Goal: Task Accomplishment & Management: Manage account settings

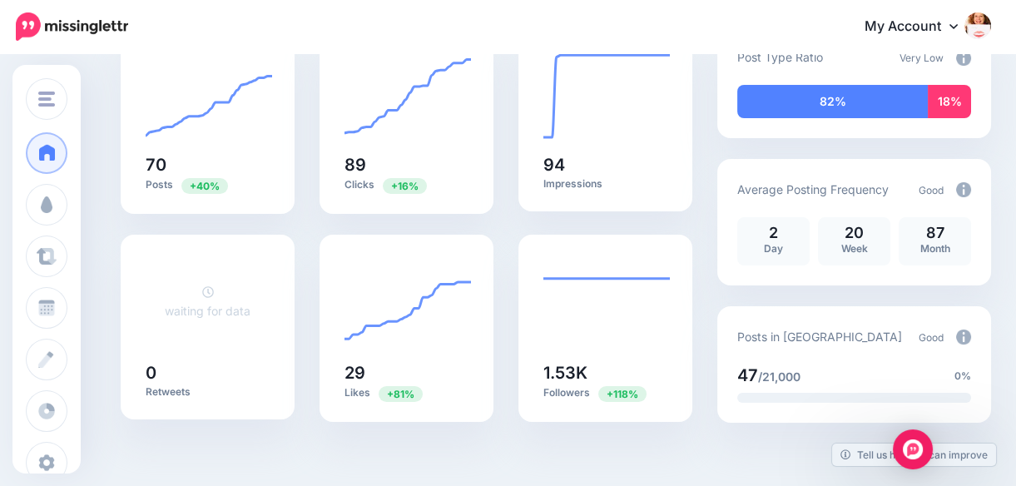
scroll to position [216, 0]
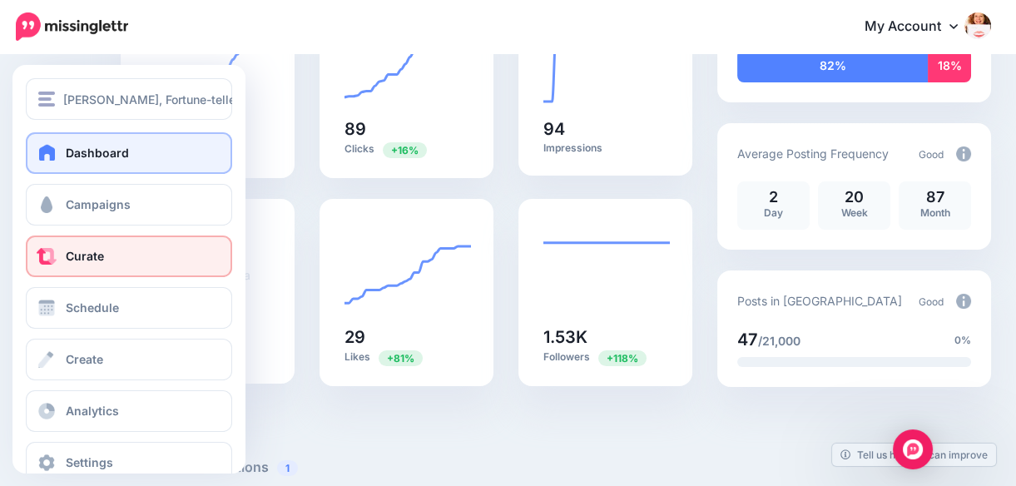
click at [74, 255] on span "Curate" at bounding box center [85, 256] width 38 height 14
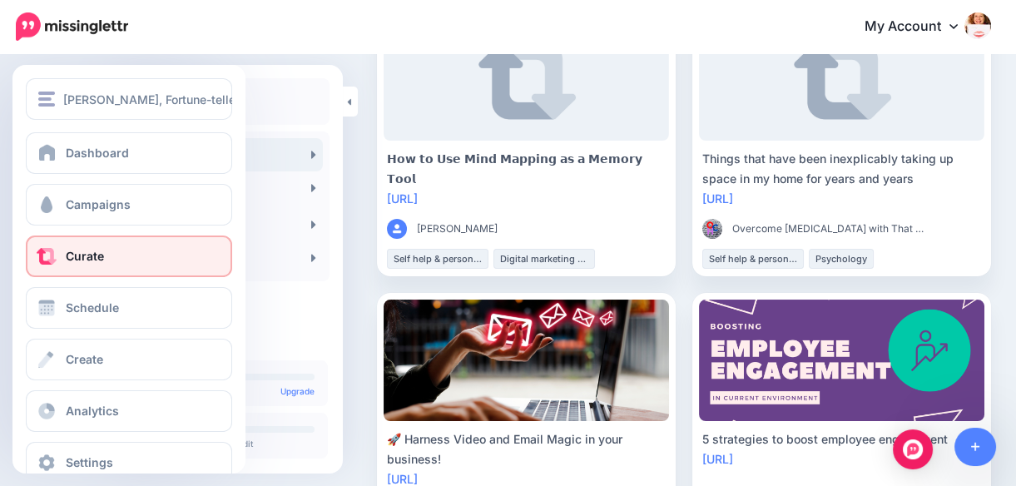
scroll to position [185, 0]
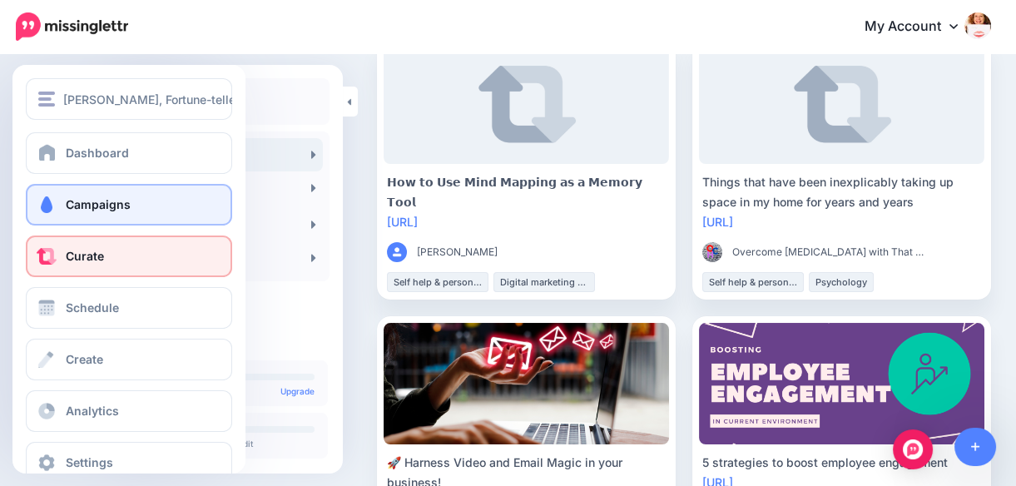
click at [91, 202] on span "Campaigns" at bounding box center [98, 204] width 65 height 14
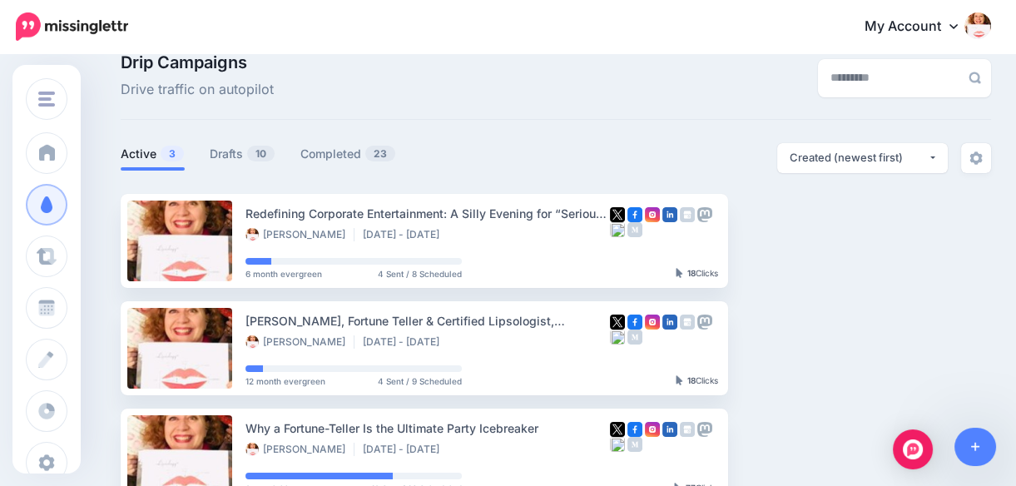
scroll to position [24, 0]
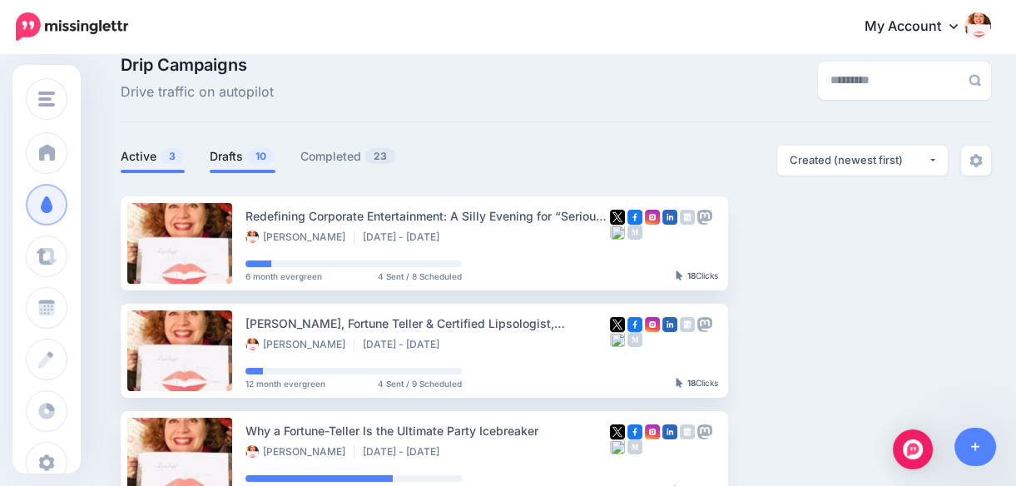
click at [233, 154] on link "Drafts 10" at bounding box center [243, 156] width 66 height 20
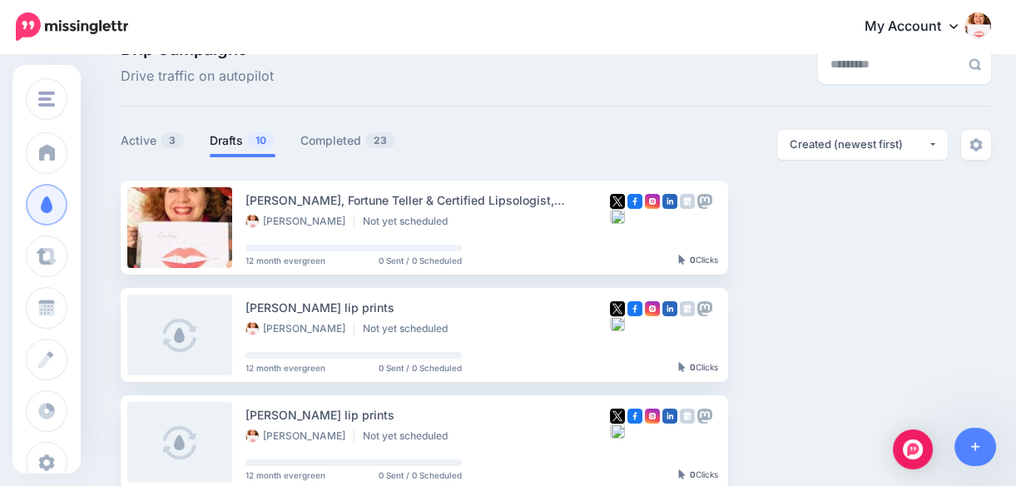
scroll to position [0, 0]
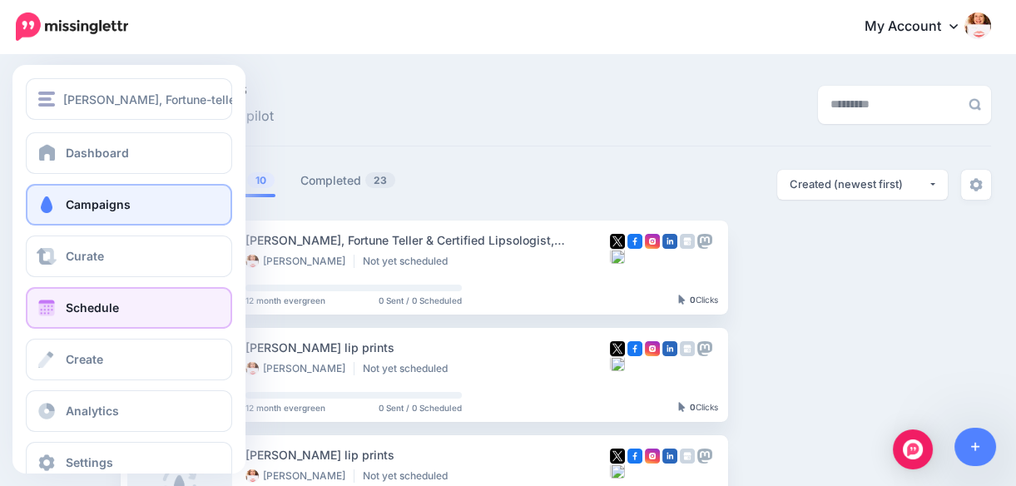
click at [94, 300] on span "Schedule" at bounding box center [92, 307] width 53 height 14
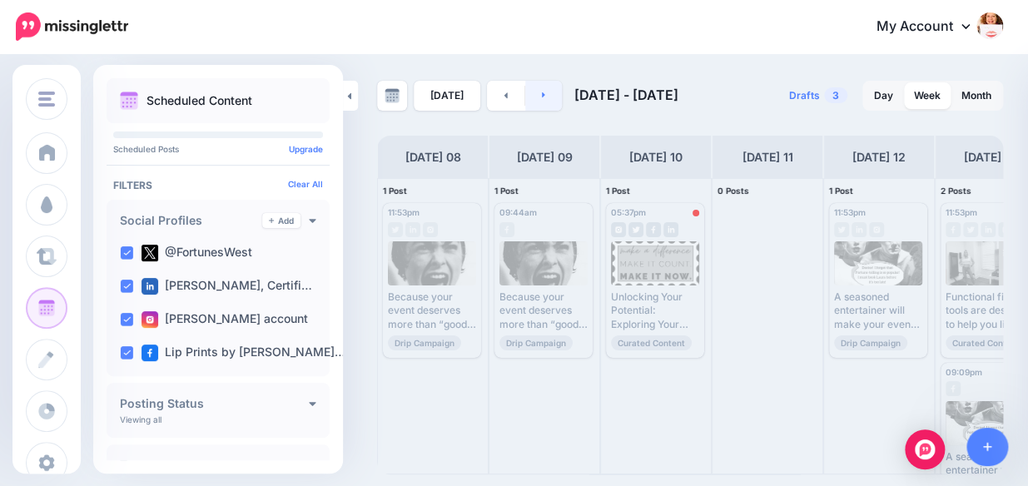
click at [545, 92] on link at bounding box center [543, 96] width 37 height 30
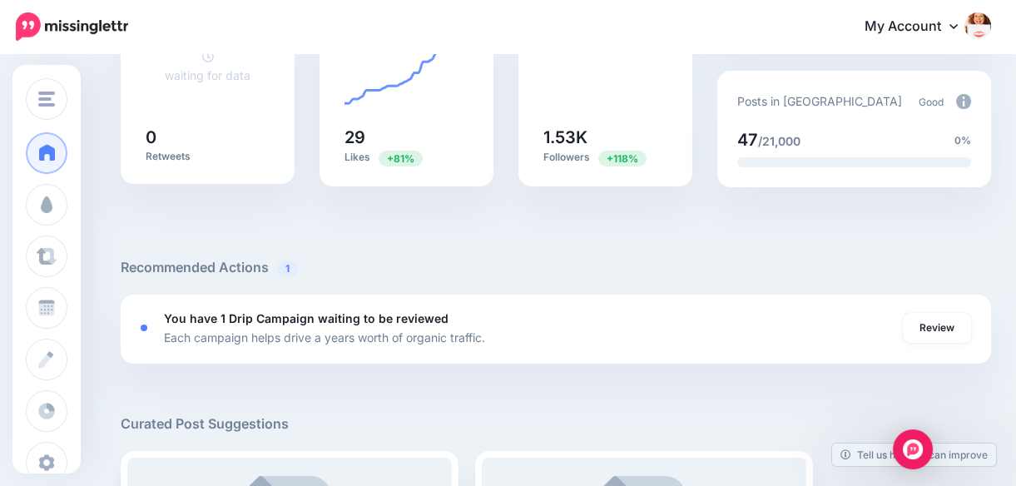
scroll to position [495, 0]
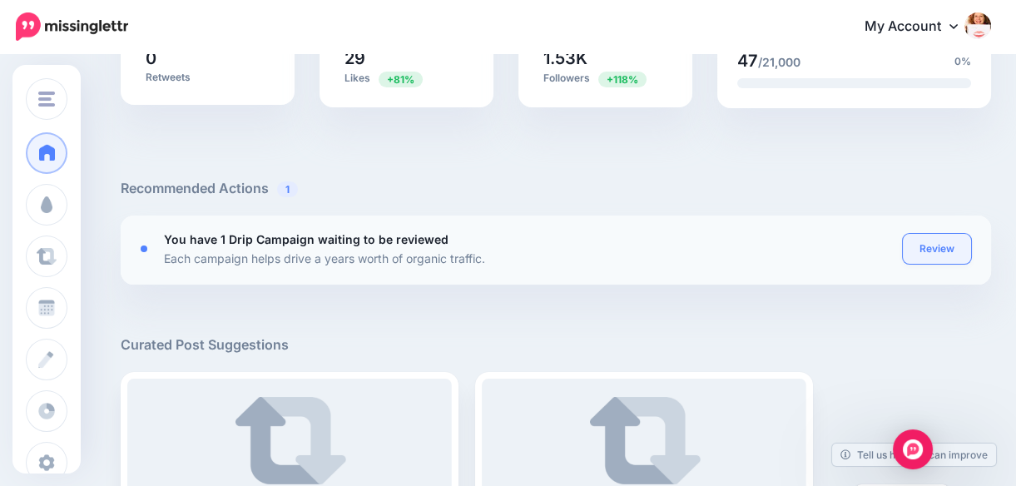
click link "Review"
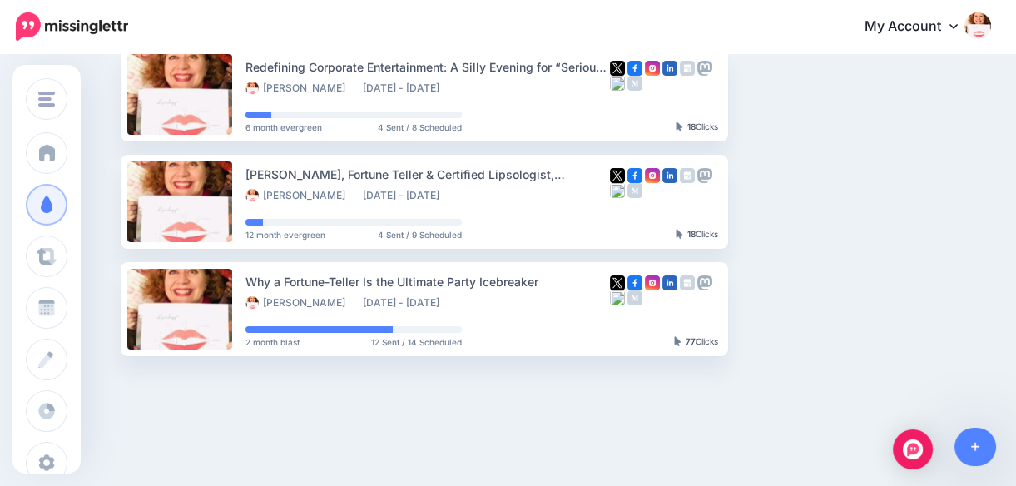
scroll to position [210, 0]
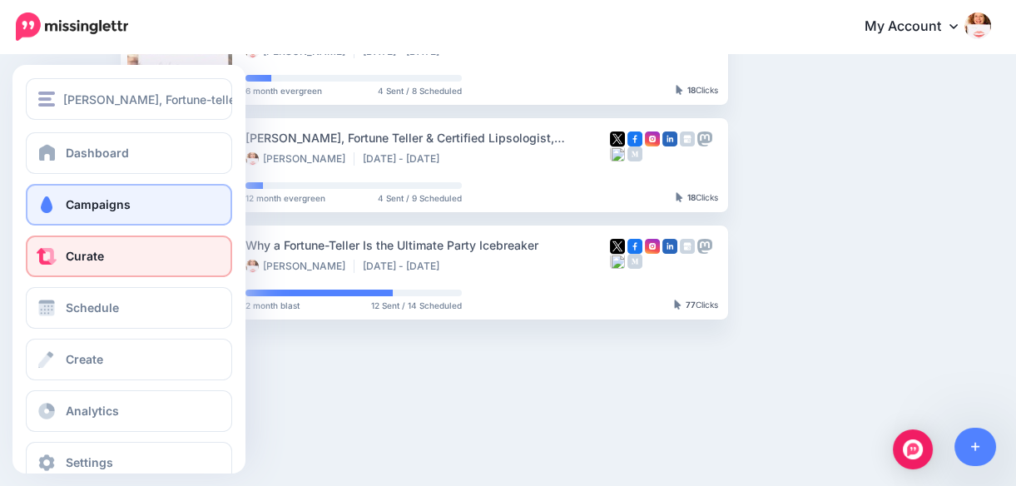
click at [69, 250] on span "Curate" at bounding box center [85, 256] width 38 height 14
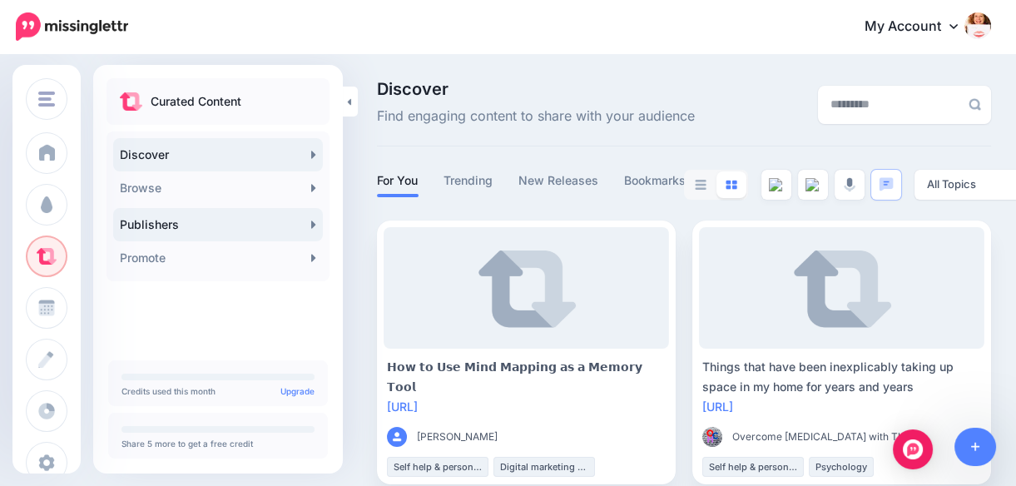
click at [312, 224] on icon at bounding box center [313, 223] width 4 height 7
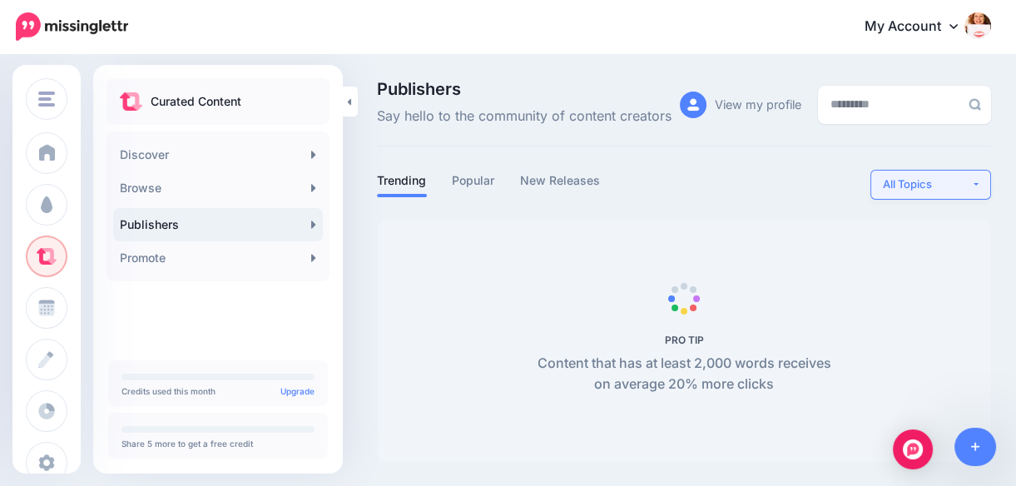
click at [986, 178] on button "All Topics" at bounding box center [930, 185] width 121 height 30
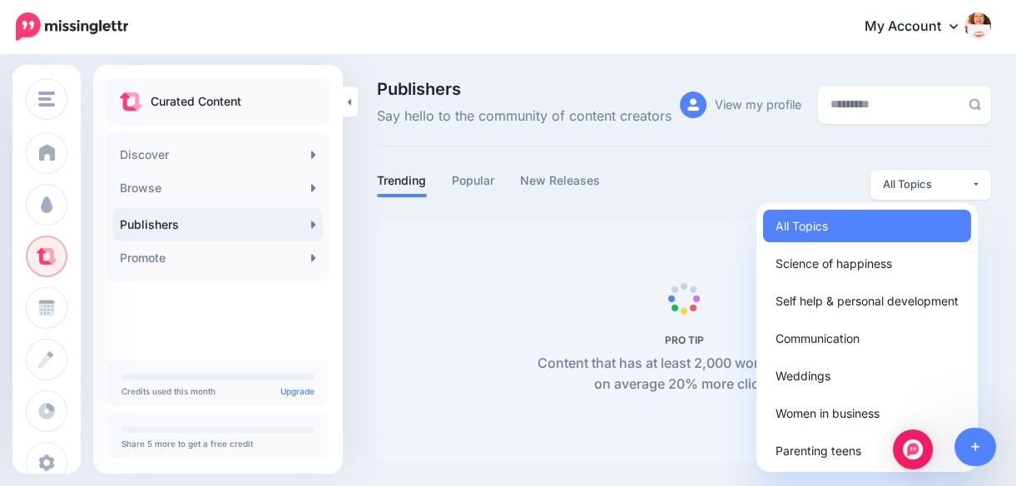
drag, startPoint x: 235, startPoint y: 99, endPoint x: 183, endPoint y: 296, distance: 203.8
click at [183, 296] on div "Curated Content Discover Browse 246K Automotive 2.92M Beauty & personal care 2.…" at bounding box center [218, 189] width 250 height 223
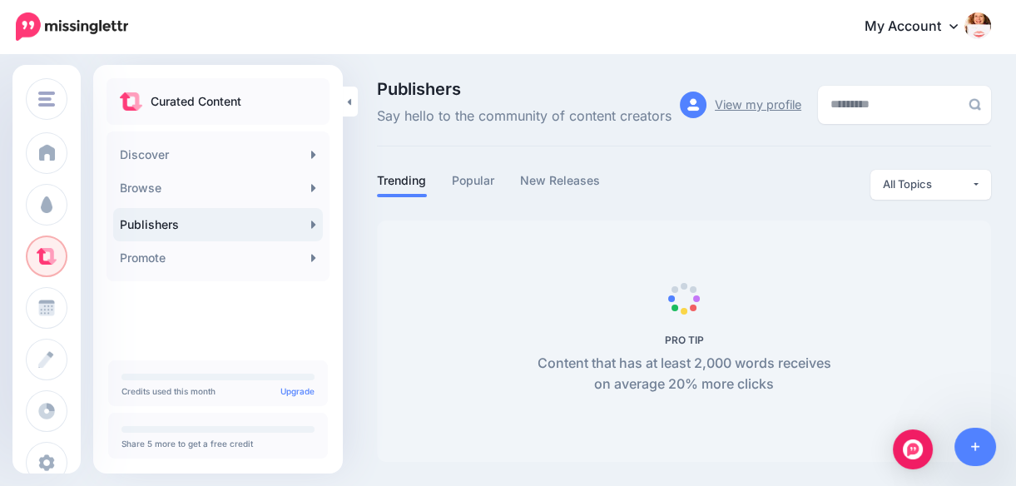
click at [734, 99] on link "View my profile" at bounding box center [758, 104] width 87 height 25
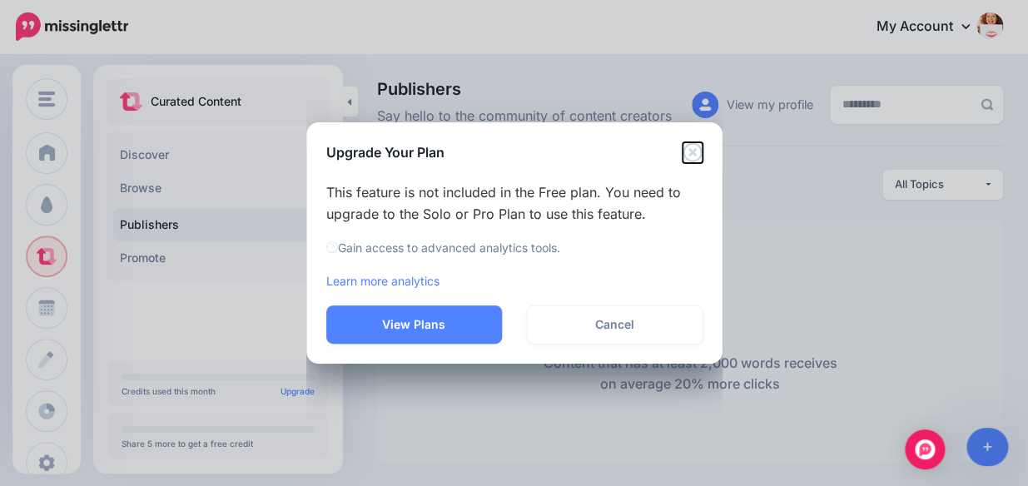
click at [691, 151] on icon "Close" at bounding box center [691, 151] width 19 height 19
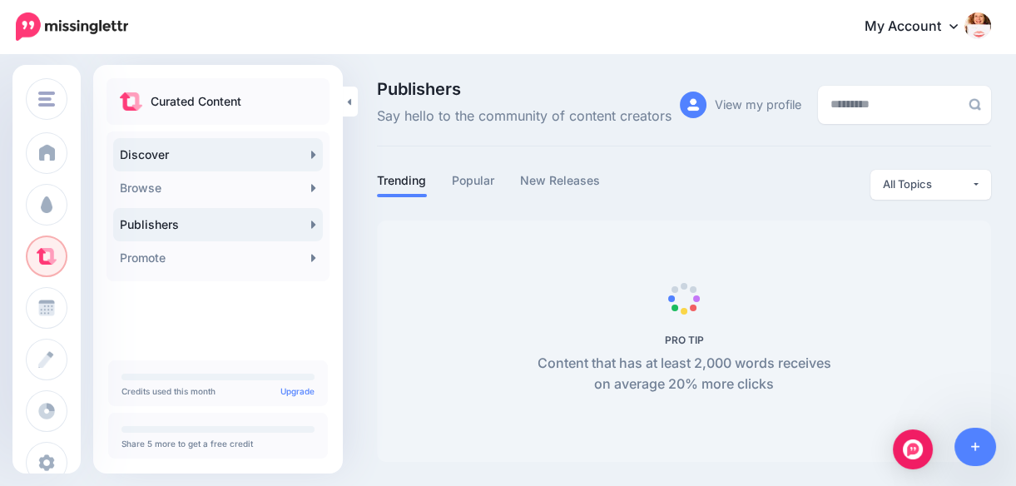
click at [312, 149] on icon at bounding box center [313, 154] width 5 height 13
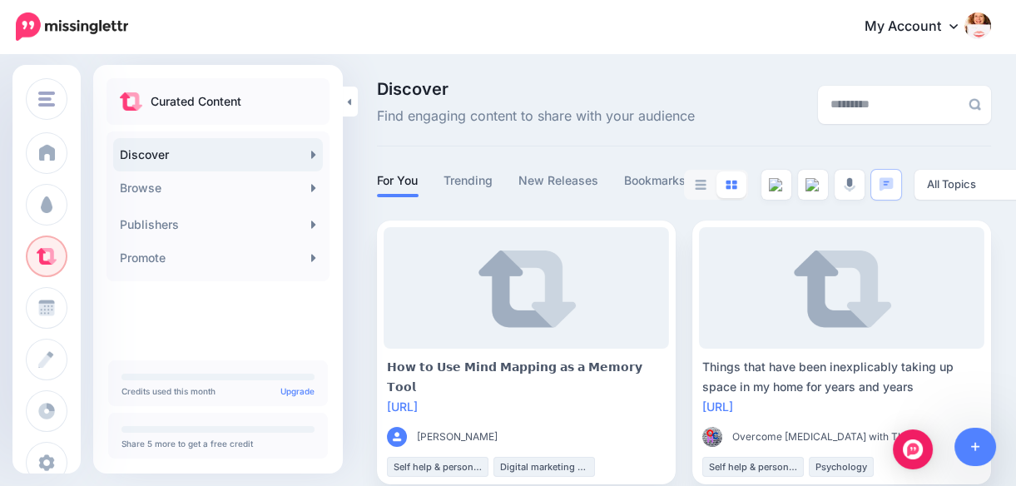
click at [958, 27] on icon at bounding box center [953, 25] width 8 height 13
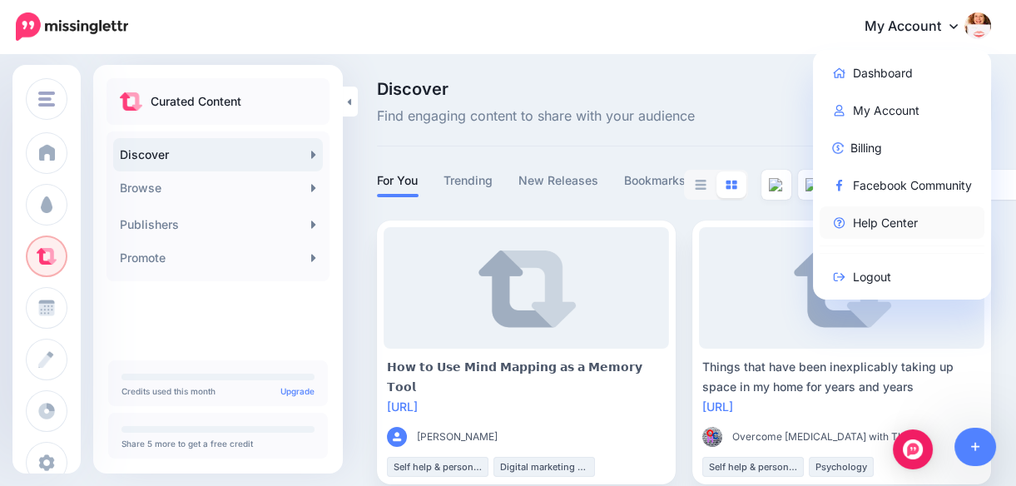
click at [901, 221] on link "Help Center" at bounding box center [903, 222] width 166 height 32
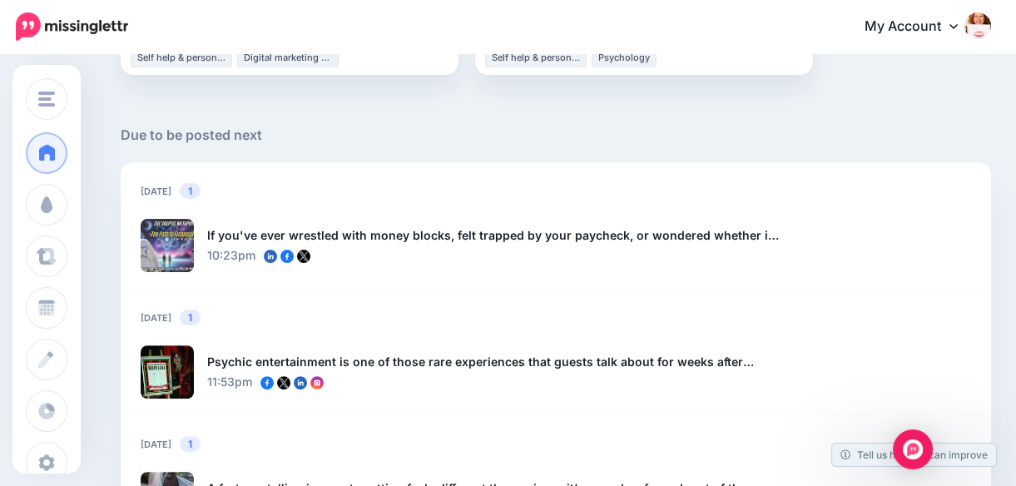
scroll to position [1071, 0]
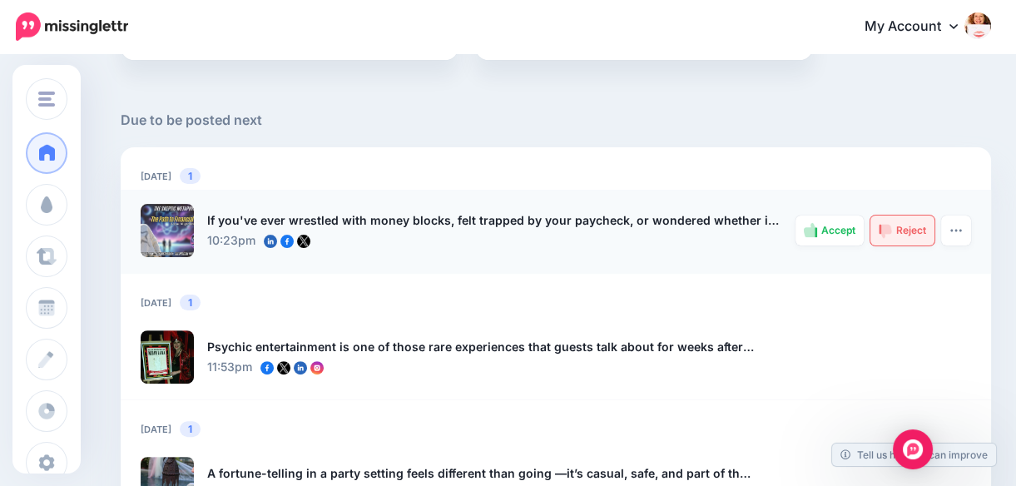
click at [919, 229] on span "Reject" at bounding box center [911, 230] width 30 height 10
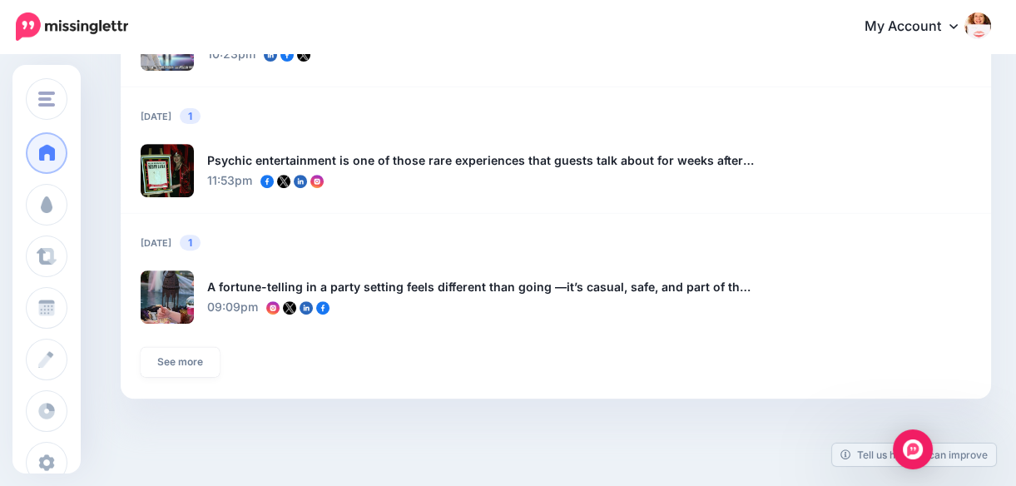
scroll to position [1270, 0]
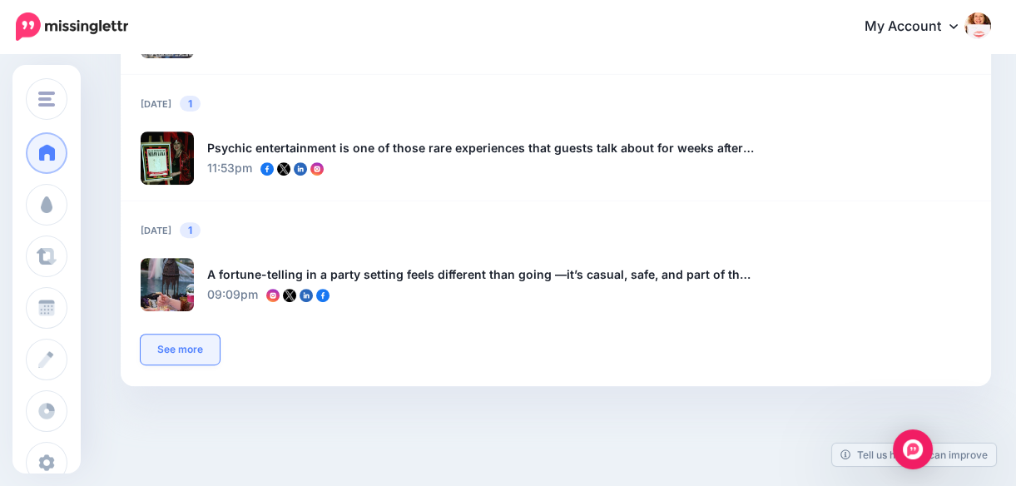
click at [180, 344] on link "See more" at bounding box center [180, 349] width 79 height 30
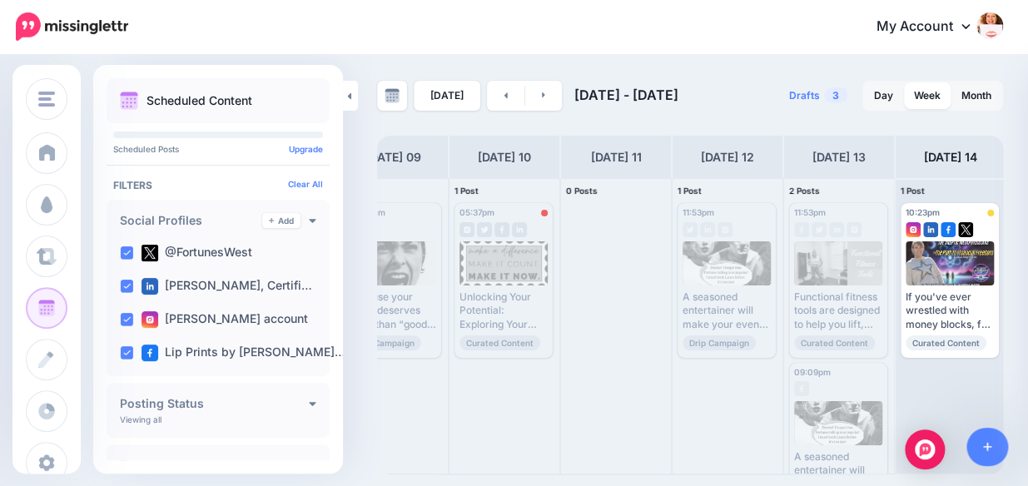
scroll to position [0, 155]
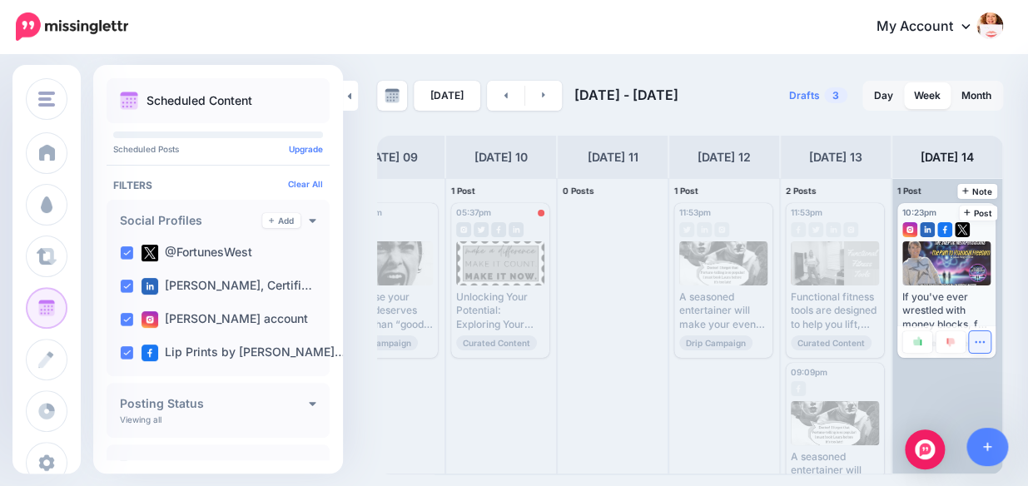
click at [981, 340] on icon "button" at bounding box center [978, 341] width 11 height 11
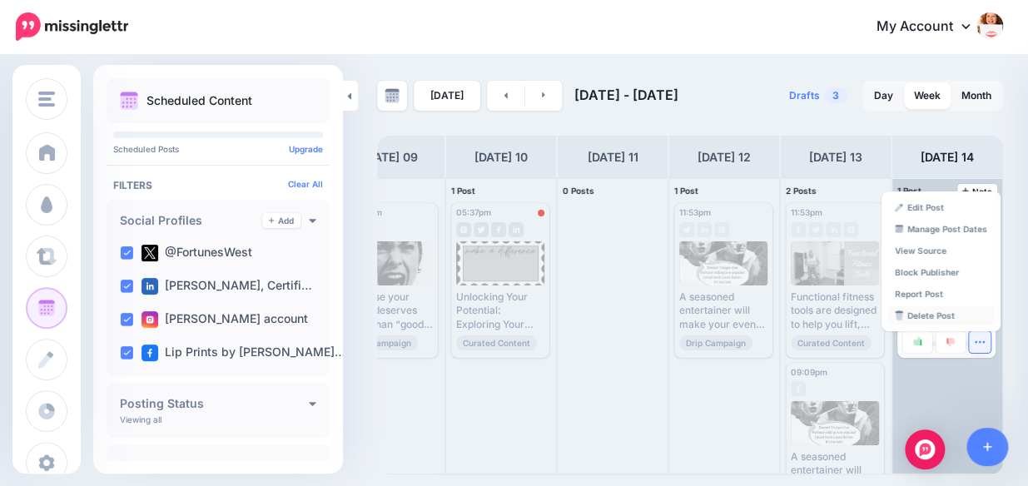
click at [939, 314] on link "Delete Post" at bounding box center [941, 315] width 106 height 18
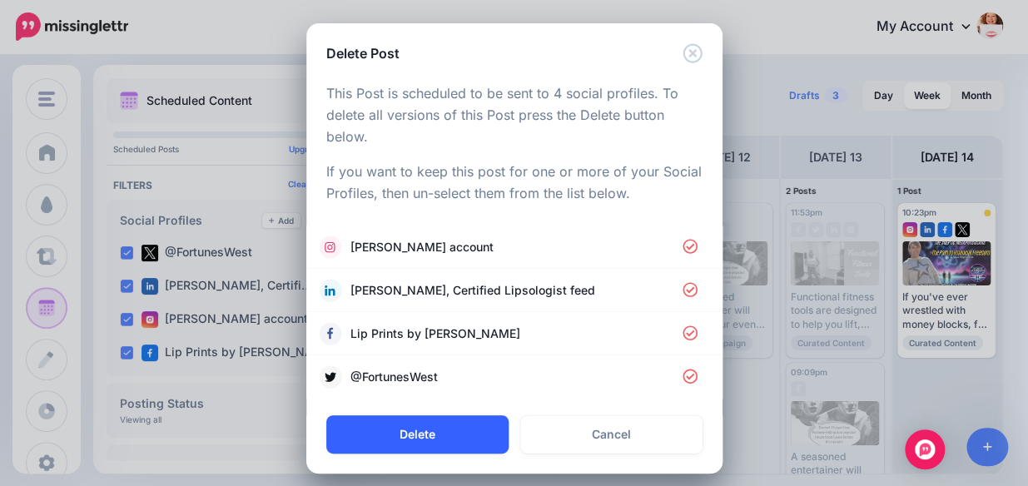
click at [404, 430] on button "Delete" at bounding box center [417, 434] width 182 height 38
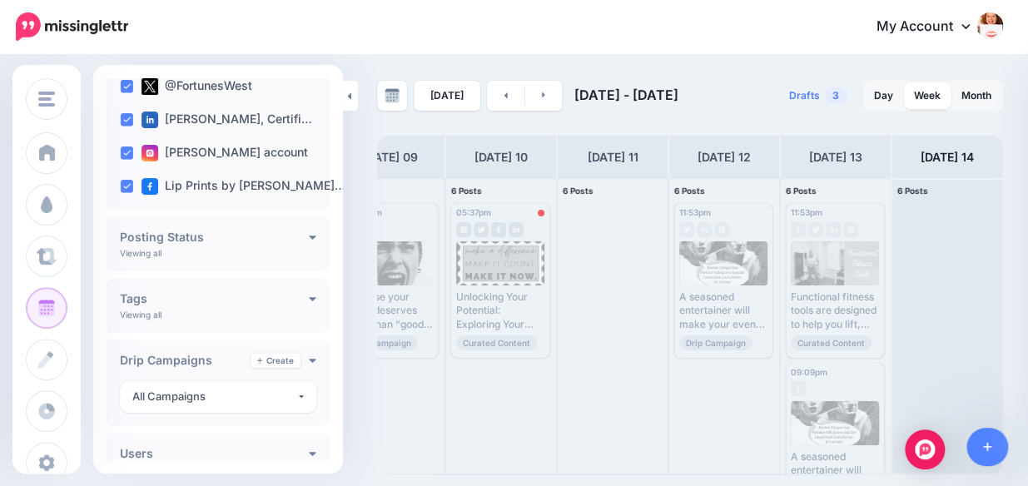
scroll to position [235, 0]
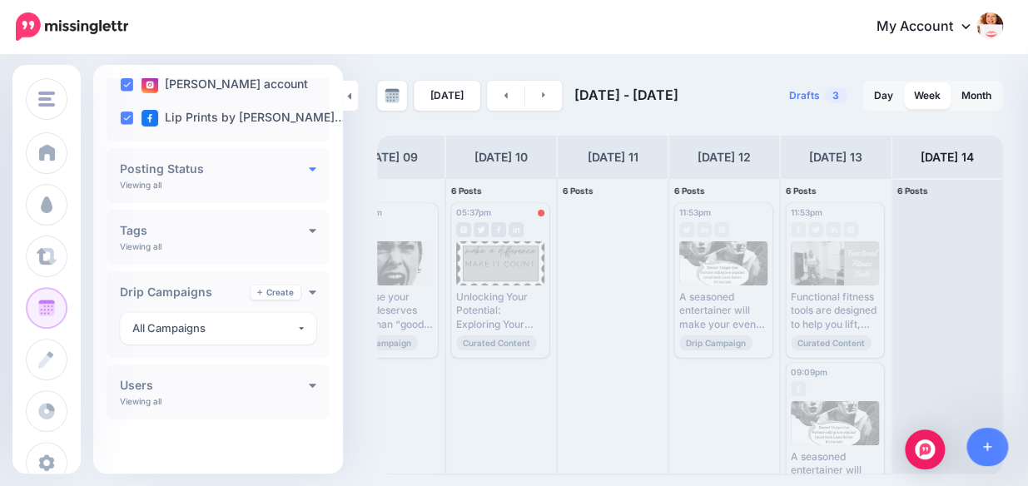
click at [310, 168] on icon at bounding box center [313, 169] width 7 height 4
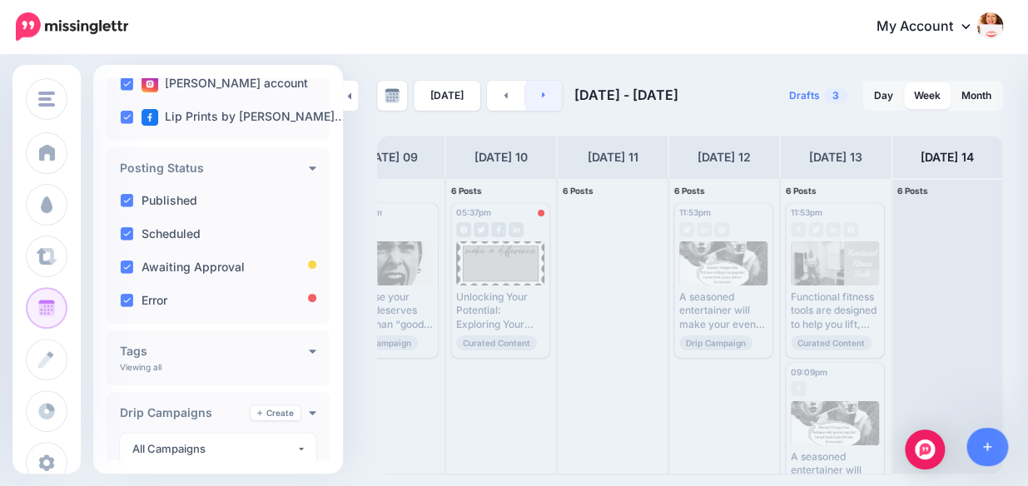
click at [543, 88] on link at bounding box center [543, 96] width 37 height 30
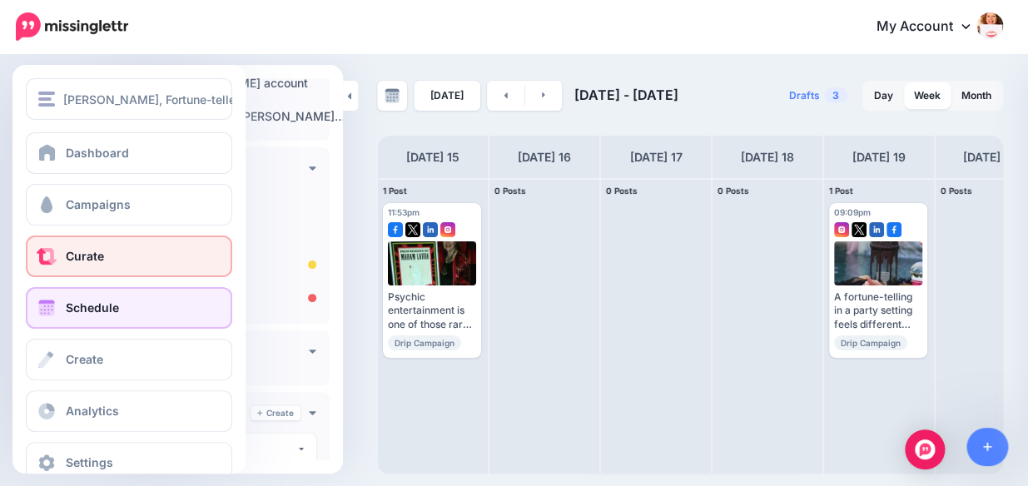
click at [87, 253] on span "Curate" at bounding box center [85, 256] width 38 height 14
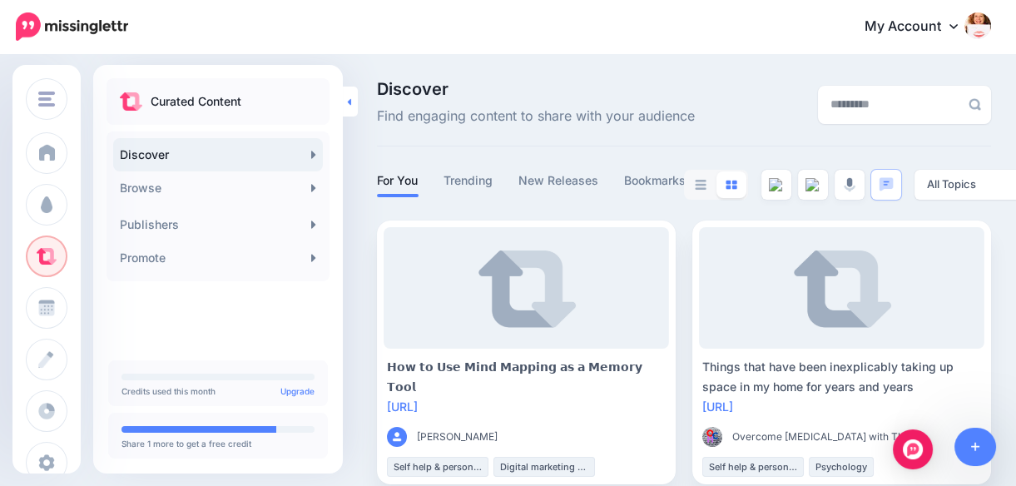
click at [349, 98] on icon at bounding box center [349, 102] width 4 height 11
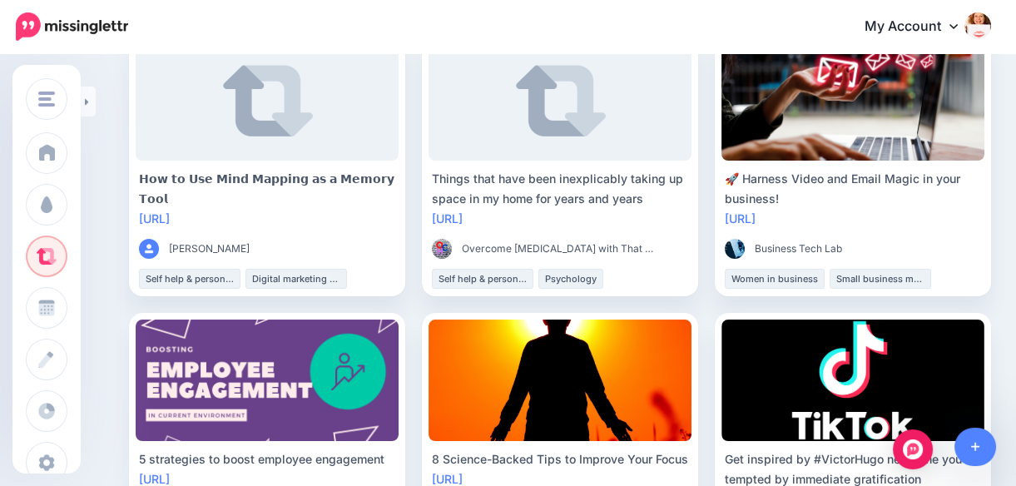
scroll to position [72, 0]
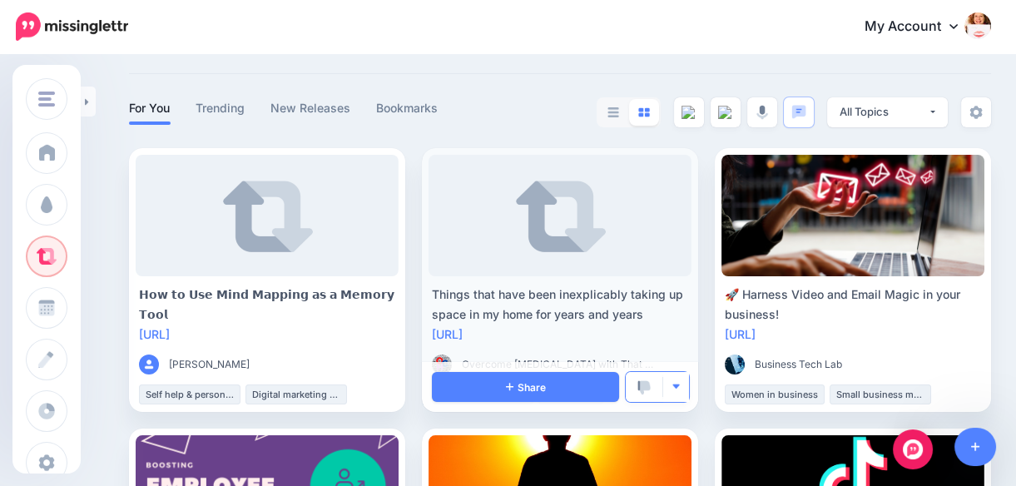
click at [681, 386] on img "button" at bounding box center [675, 386] width 9 height 9
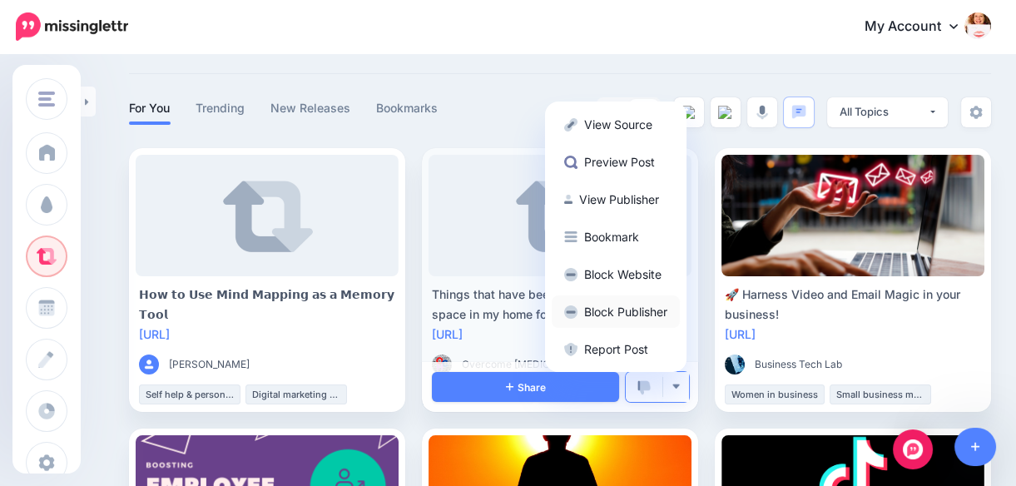
click at [651, 307] on link "Block Publisher" at bounding box center [616, 311] width 128 height 32
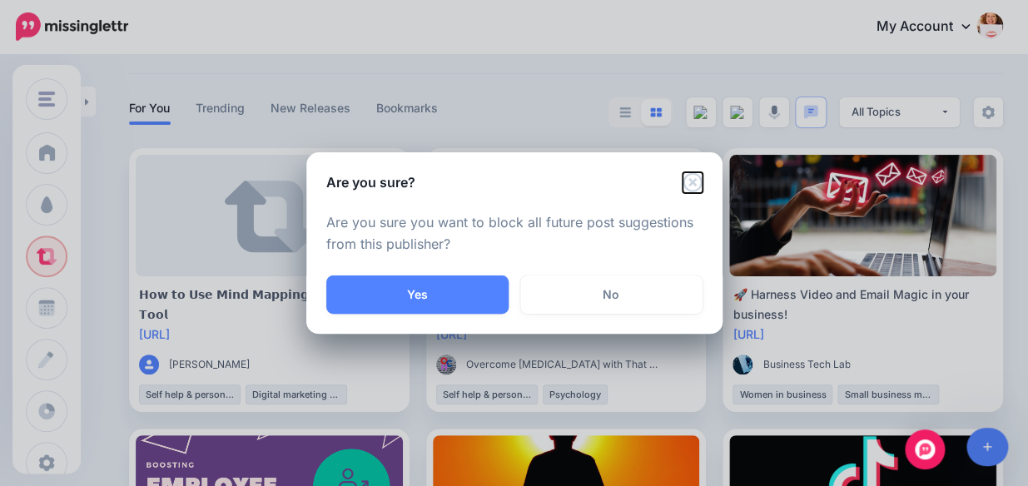
click at [689, 180] on icon "Close" at bounding box center [691, 181] width 19 height 19
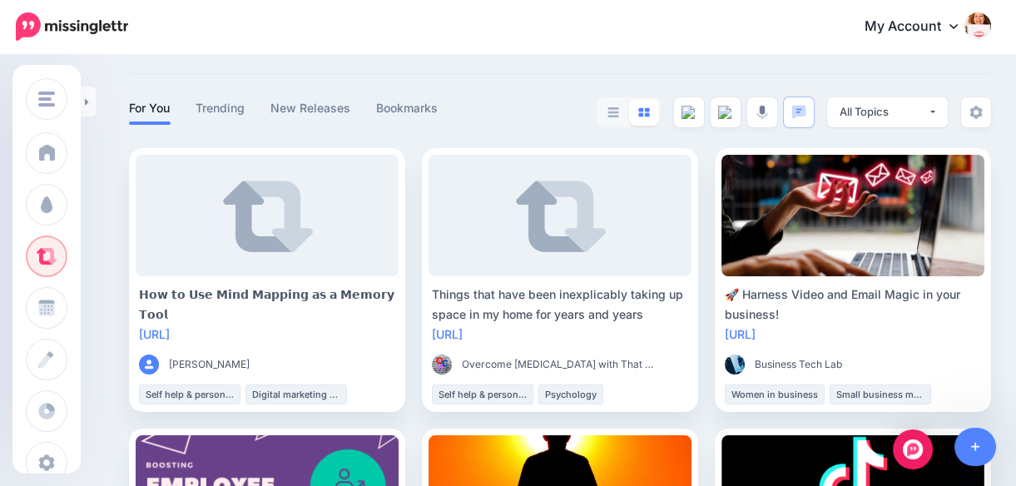
click at [619, 110] on img at bounding box center [613, 112] width 12 height 10
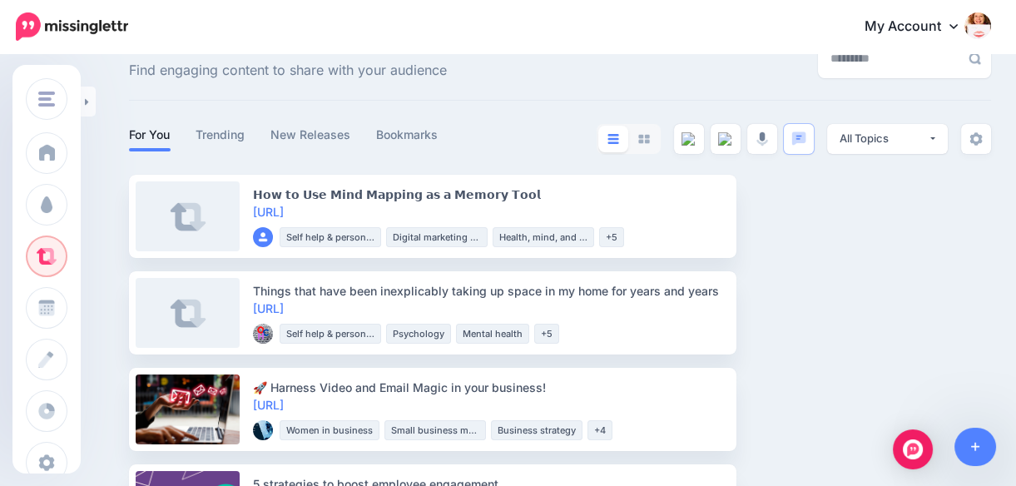
scroll to position [0, 0]
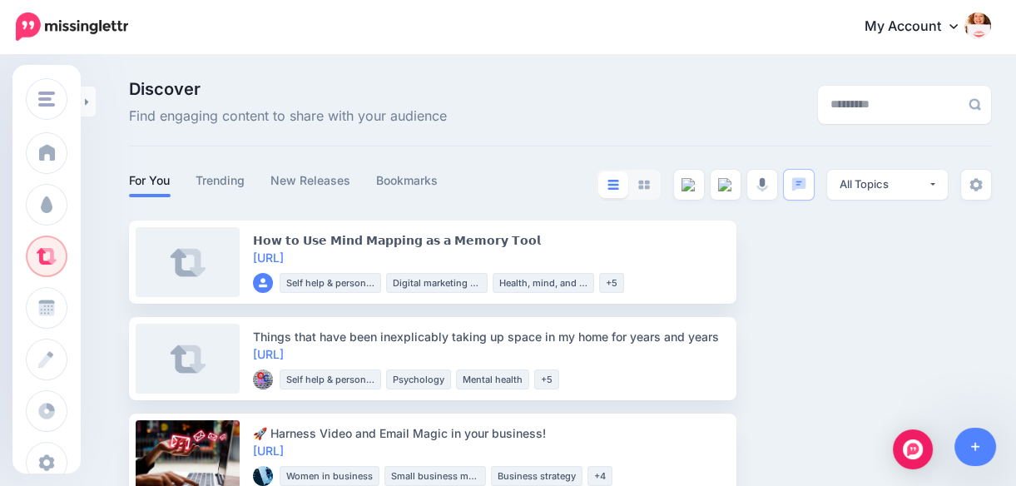
click at [650, 181] on img at bounding box center [644, 185] width 12 height 10
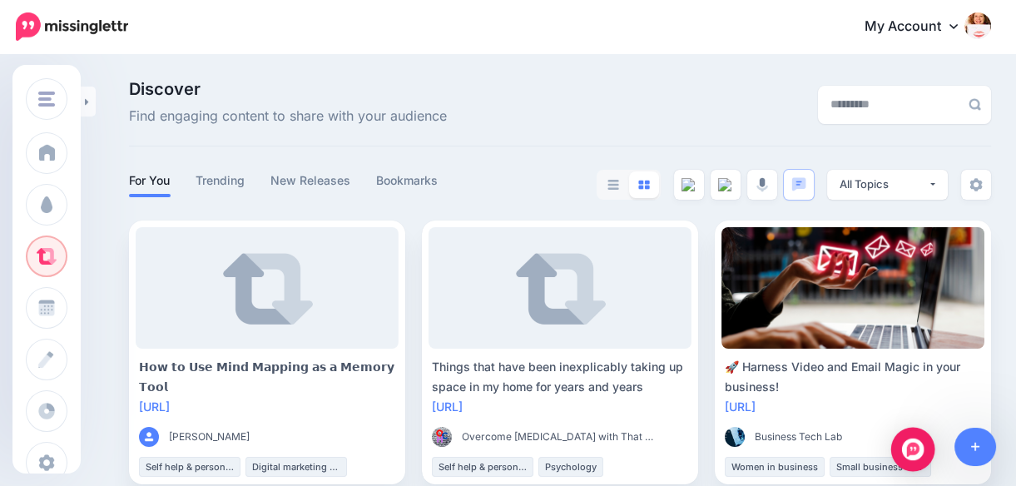
click at [909, 443] on img "Open Intercom Messenger" at bounding box center [913, 449] width 22 height 22
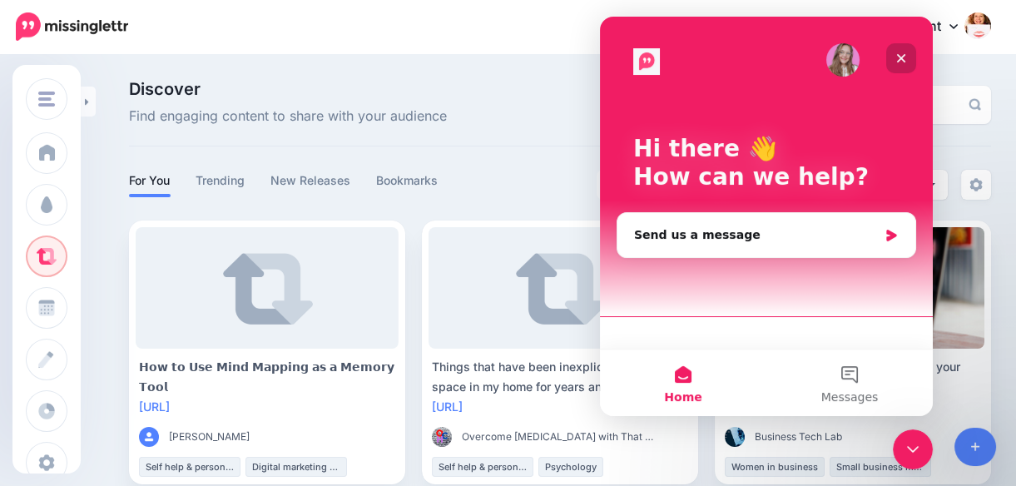
click at [903, 54] on icon "Close" at bounding box center [900, 58] width 13 height 13
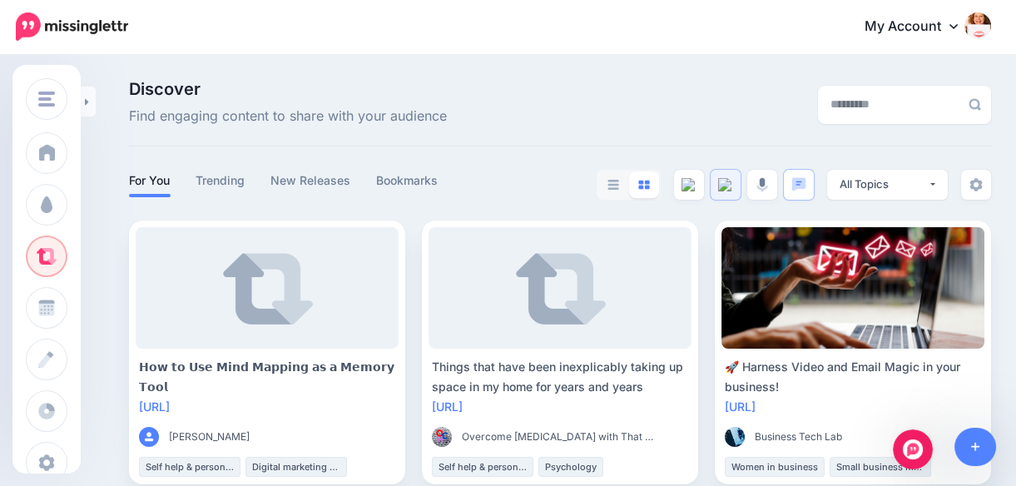
click at [732, 185] on img at bounding box center [725, 184] width 15 height 13
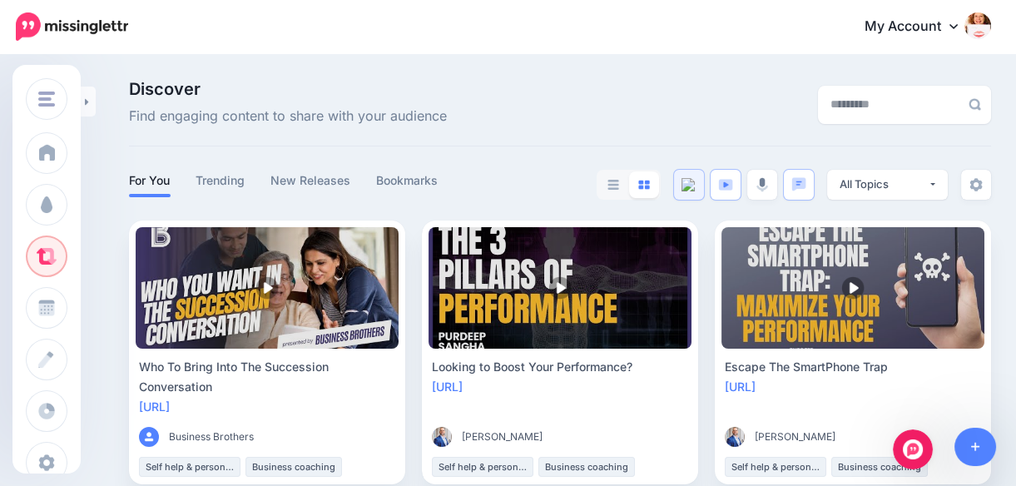
click at [696, 186] on img at bounding box center [688, 184] width 15 height 13
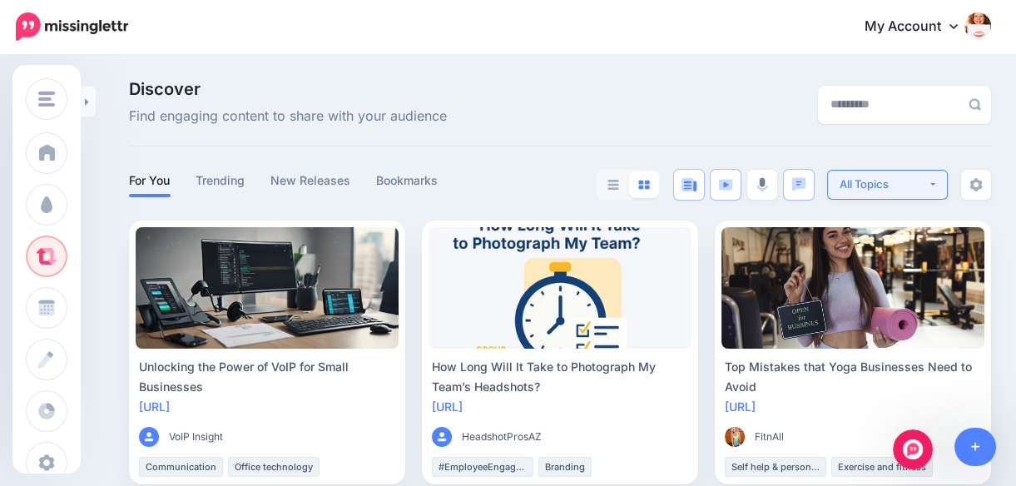
click at [944, 182] on button "All Topics" at bounding box center [887, 185] width 121 height 30
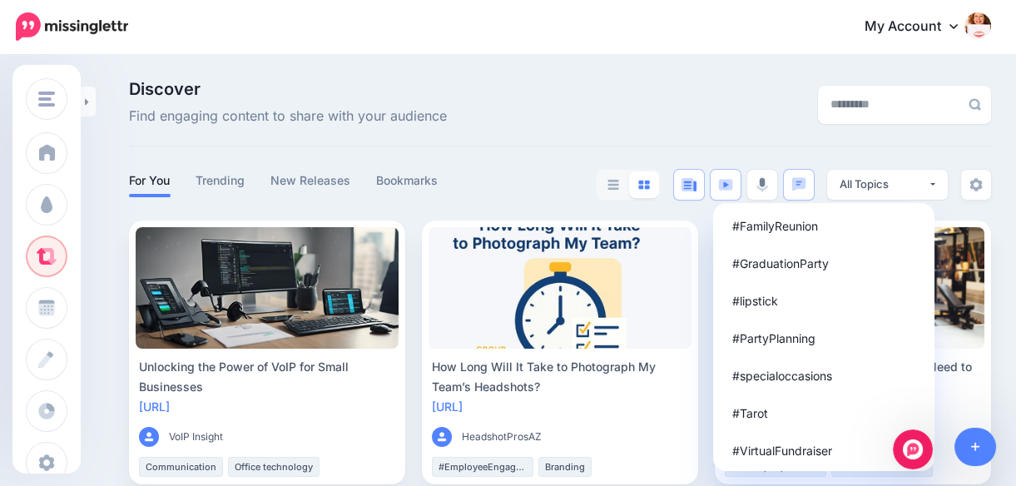
scroll to position [600, 0]
drag, startPoint x: 941, startPoint y: 271, endPoint x: 37, endPoint y: 19, distance: 938.1
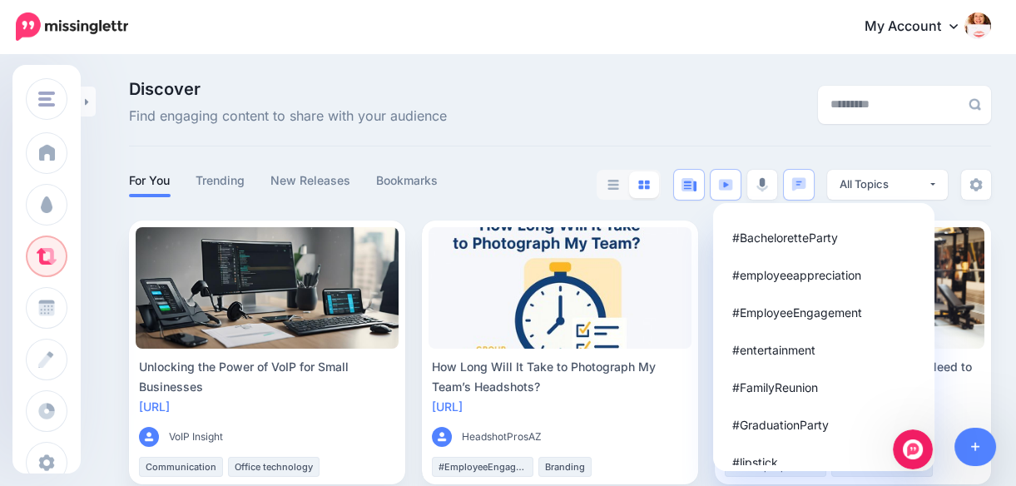
scroll to position [365, 0]
click at [815, 349] on span "#entertainment" at bounding box center [773, 347] width 83 height 20
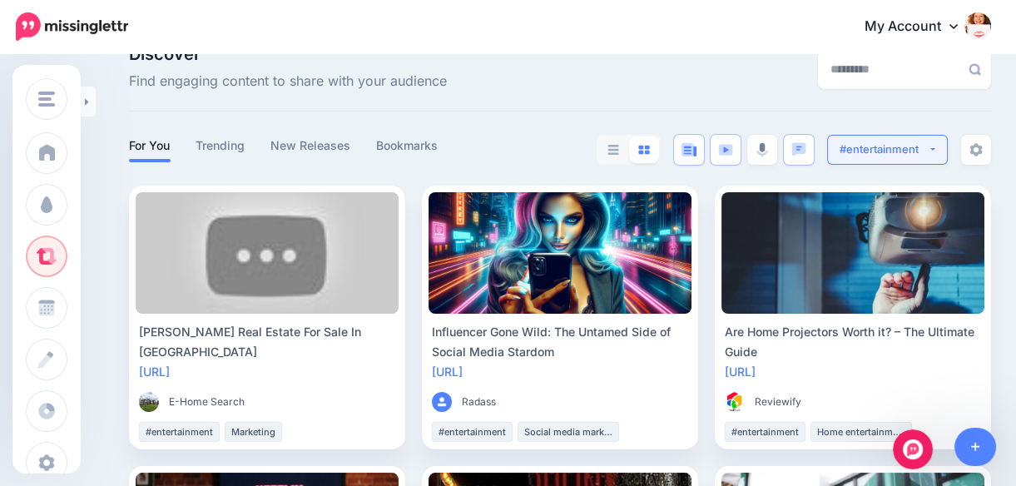
scroll to position [0, 0]
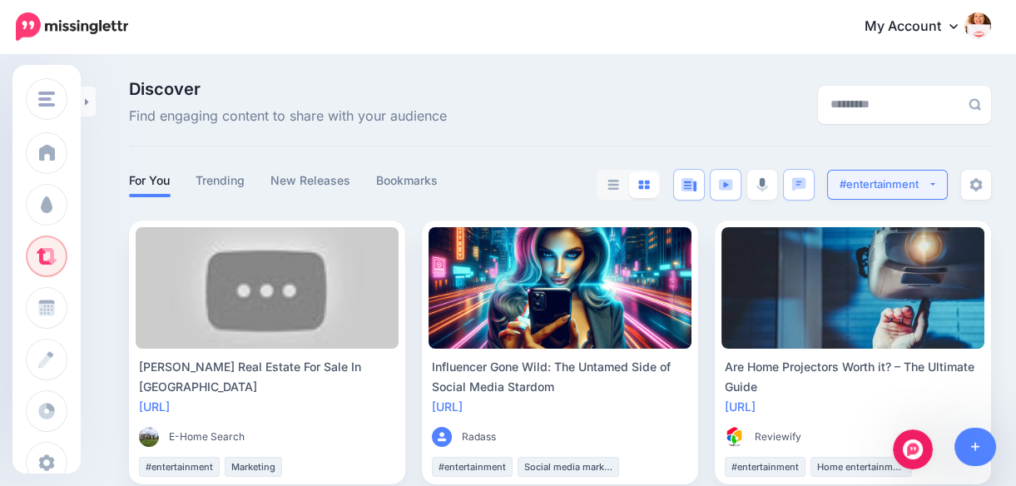
click at [942, 183] on button "#entertainment" at bounding box center [887, 185] width 121 height 30
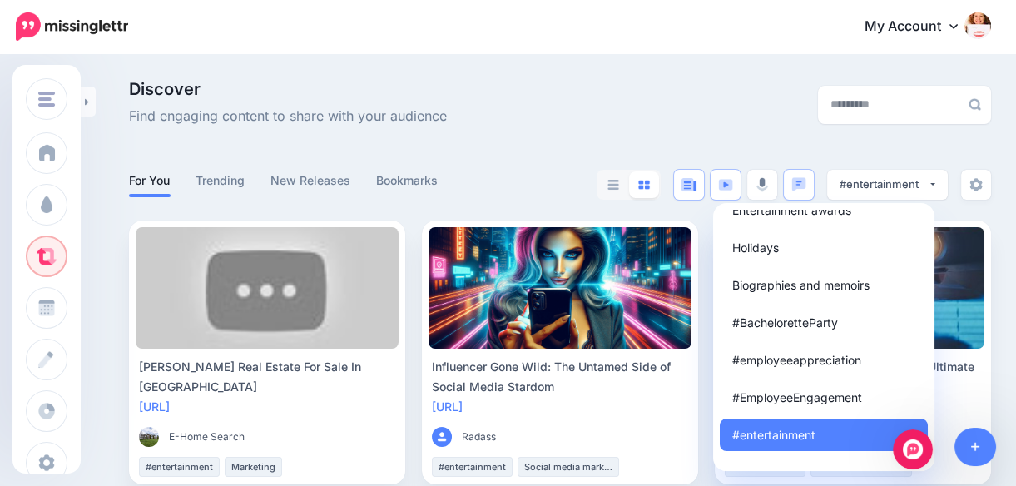
scroll to position [290, 0]
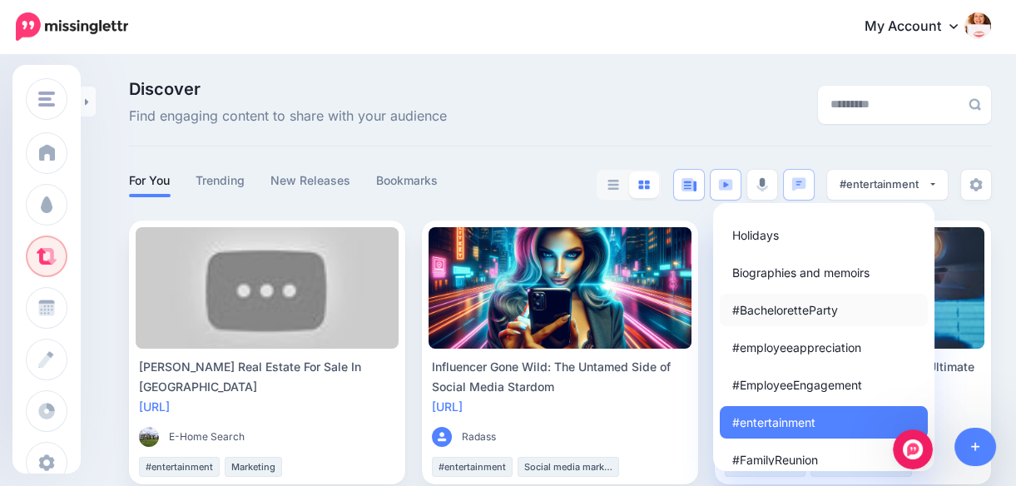
click at [806, 308] on span "#BacheloretteParty" at bounding box center [785, 310] width 106 height 20
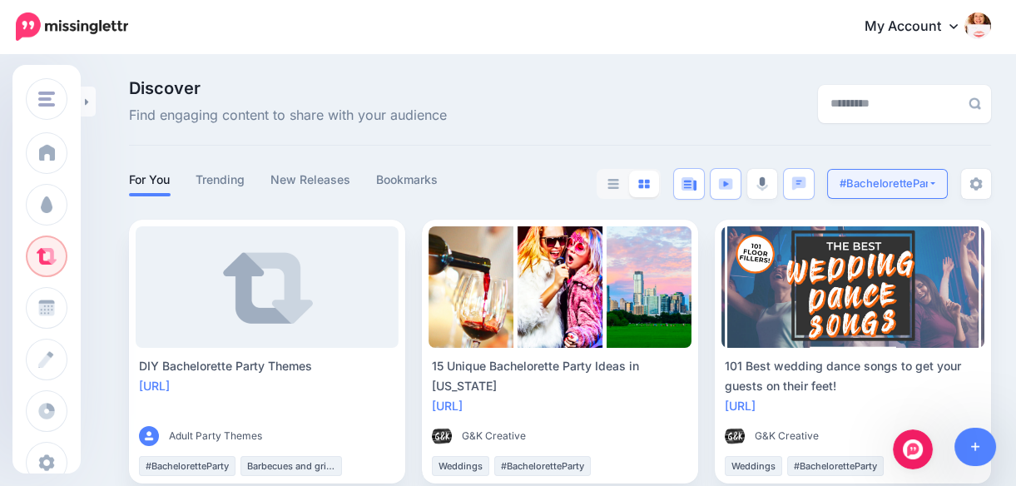
scroll to position [0, 0]
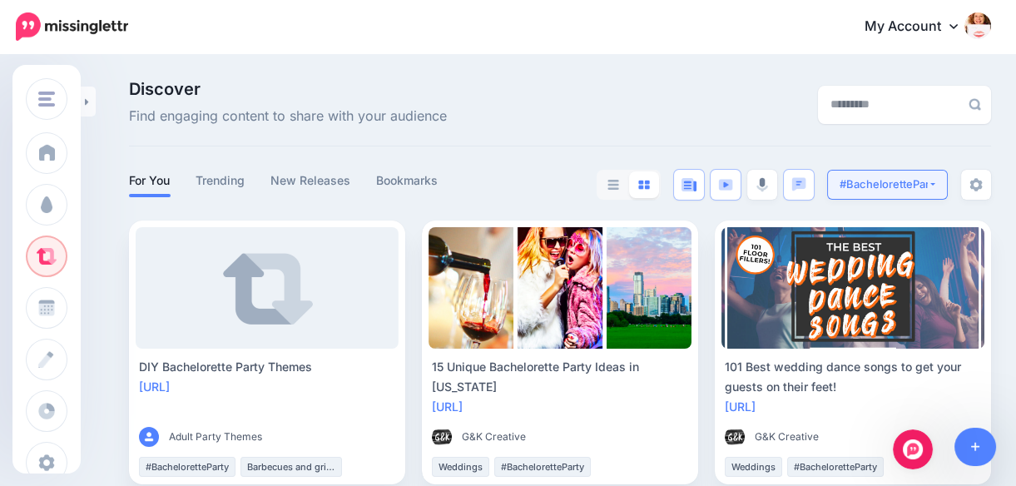
click at [948, 180] on button "#BacheloretteParty" at bounding box center [887, 185] width 121 height 30
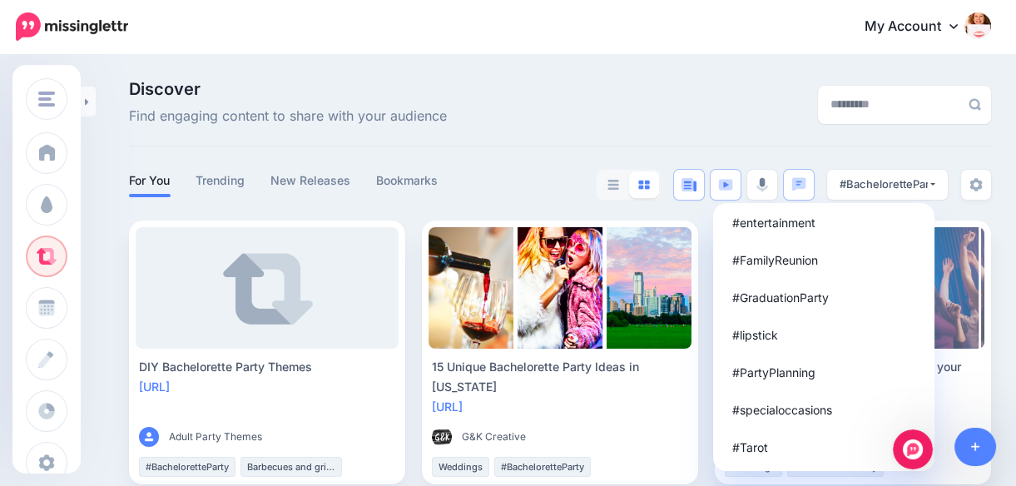
scroll to position [499, 0]
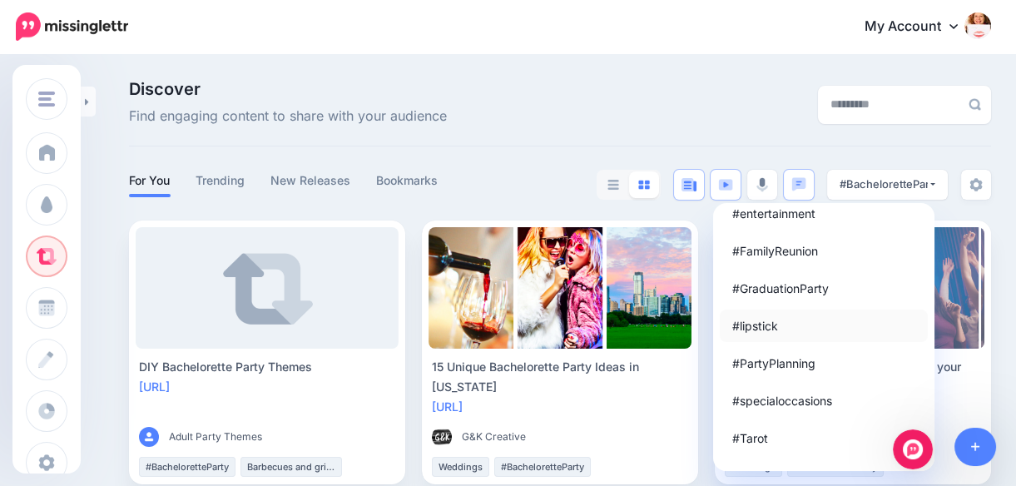
click at [778, 321] on span "#lipstick" at bounding box center [755, 325] width 46 height 20
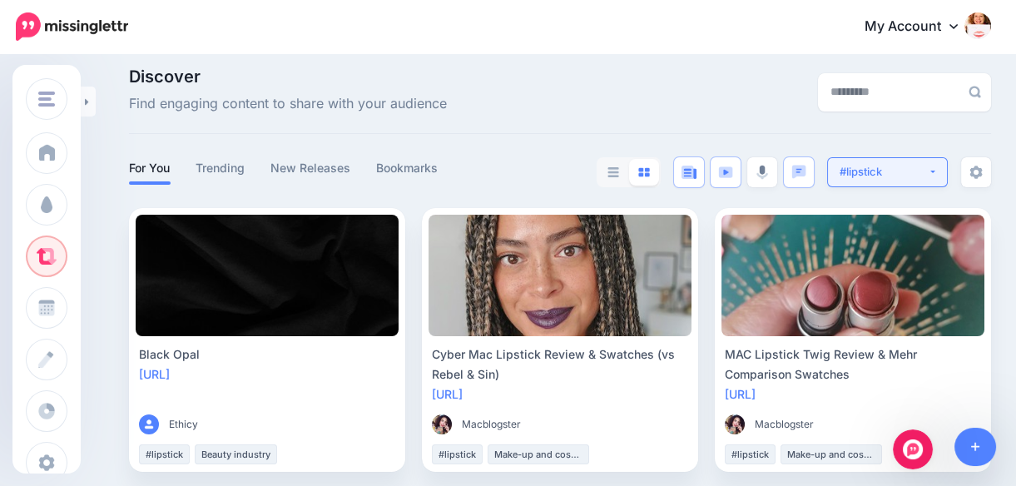
scroll to position [0, 0]
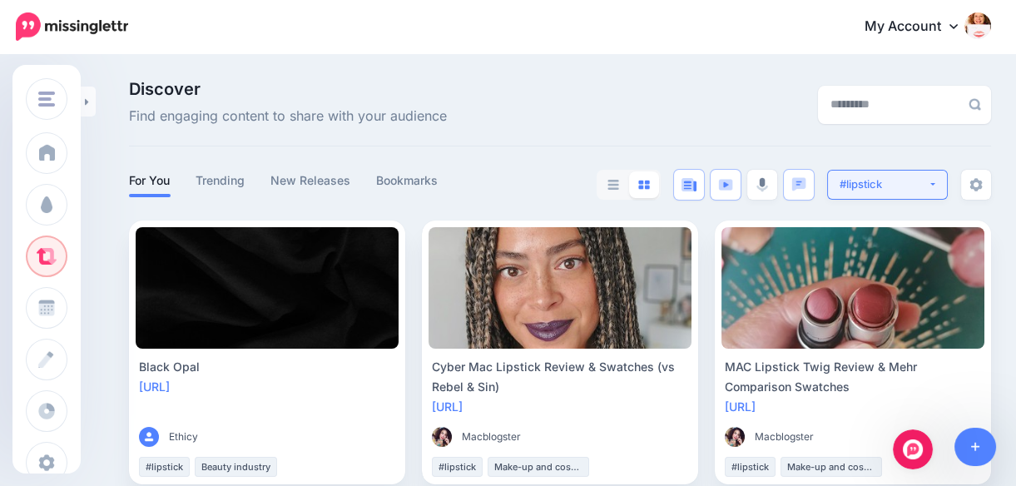
click at [948, 187] on button "#lipstick" at bounding box center [887, 185] width 121 height 30
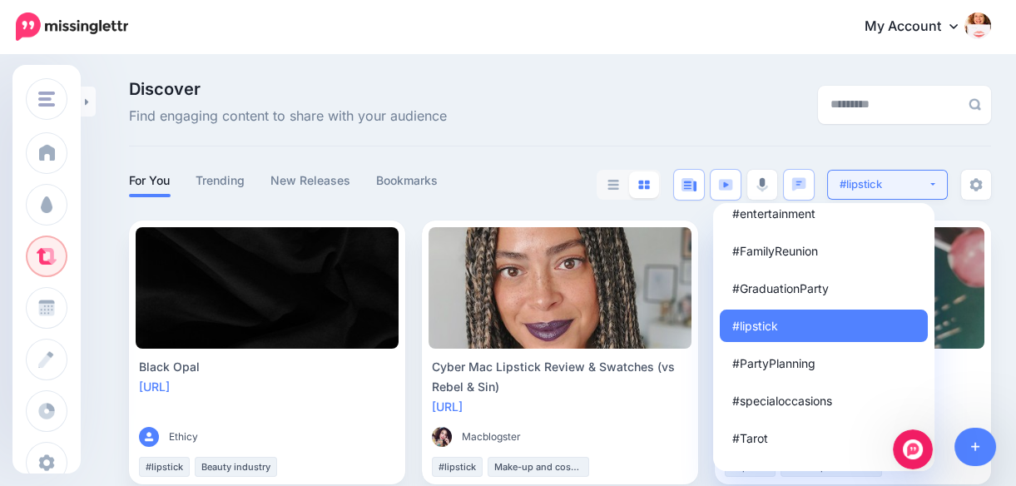
scroll to position [408, 0]
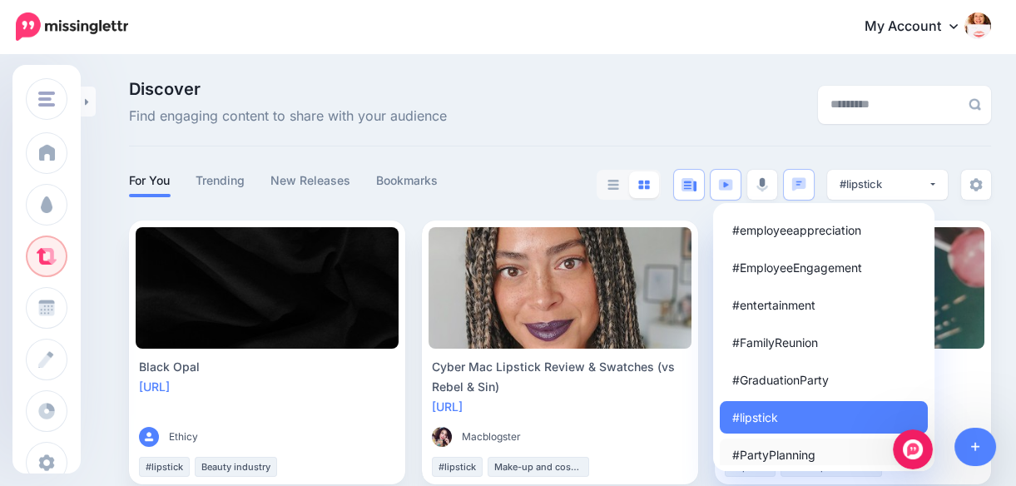
click at [796, 456] on span "#PartyPlanning" at bounding box center [773, 454] width 83 height 20
select select "*********"
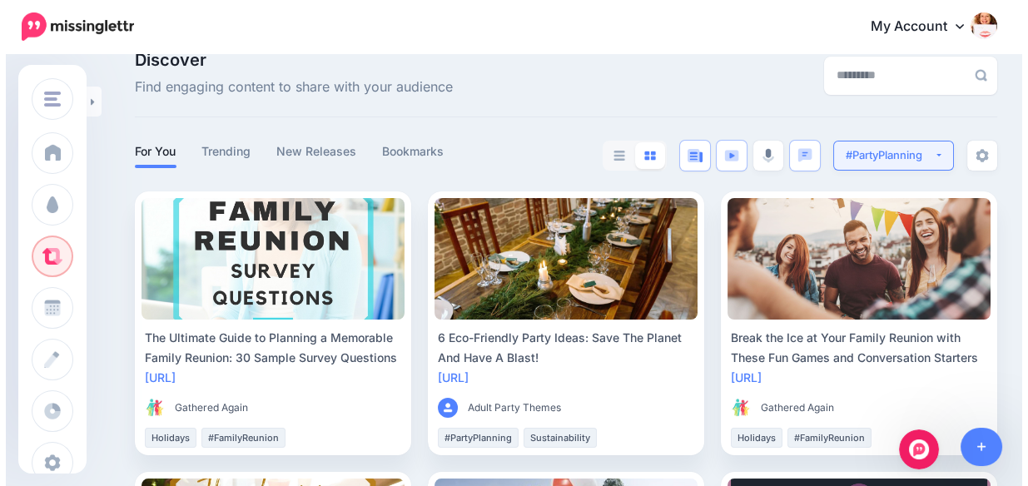
scroll to position [0, 0]
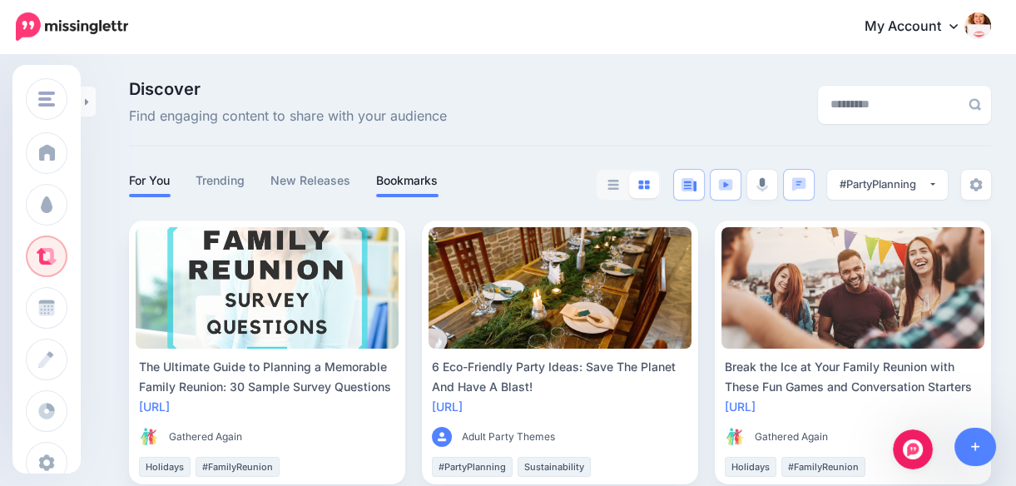
click at [401, 176] on link "Bookmarks" at bounding box center [407, 181] width 62 height 20
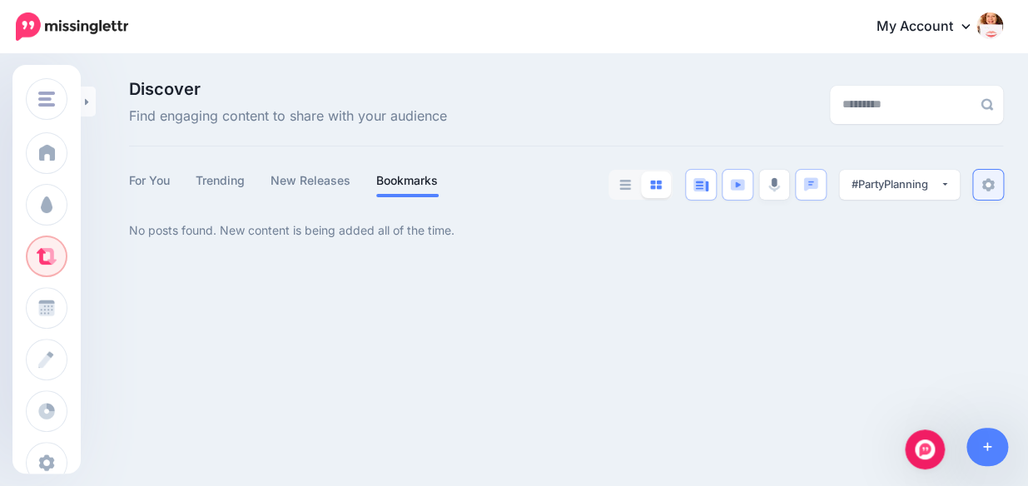
click at [983, 183] on img at bounding box center [987, 184] width 13 height 13
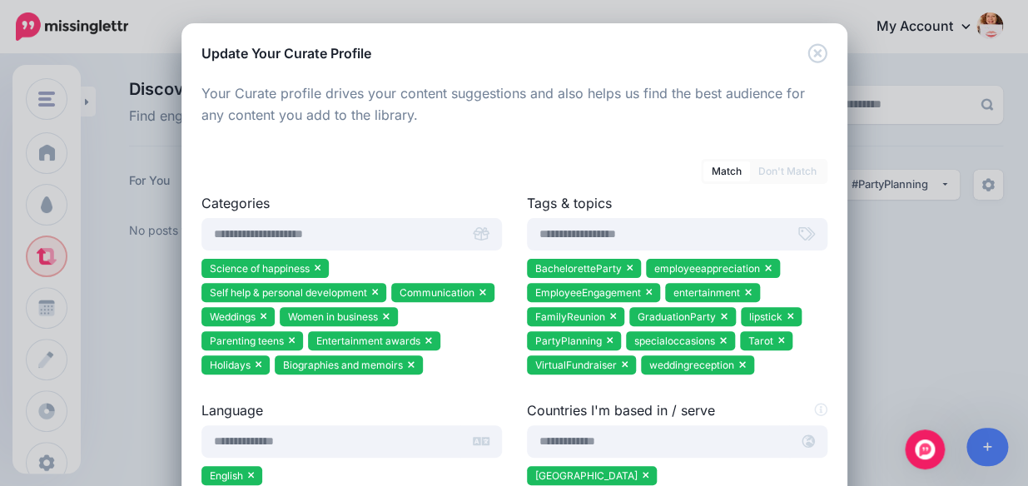
click at [787, 169] on link "Don't Match" at bounding box center [787, 171] width 75 height 20
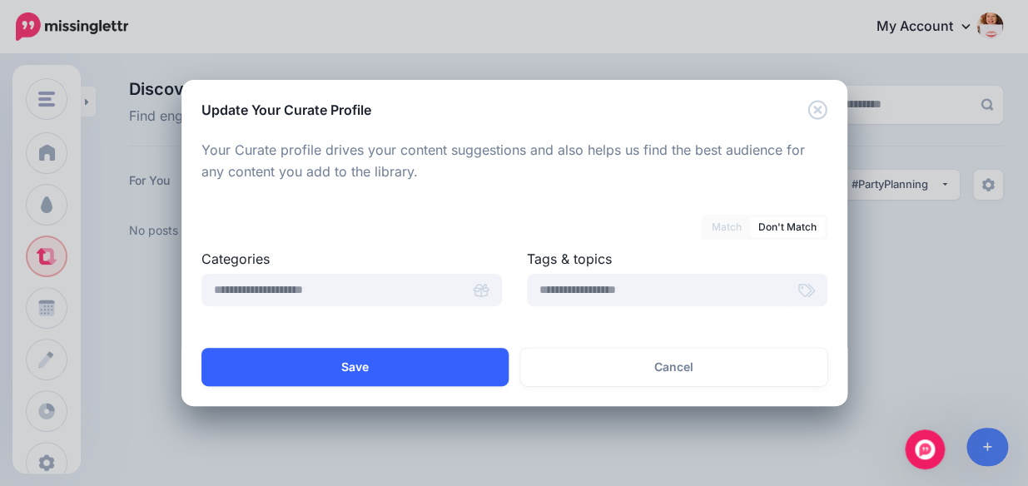
click at [341, 359] on button "Save" at bounding box center [354, 367] width 307 height 38
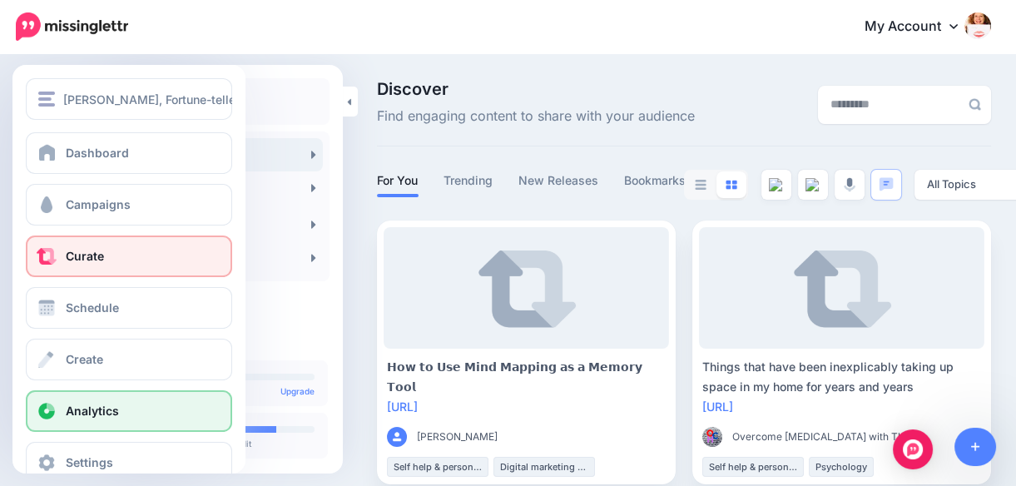
click at [92, 409] on span "Analytics" at bounding box center [92, 411] width 53 height 14
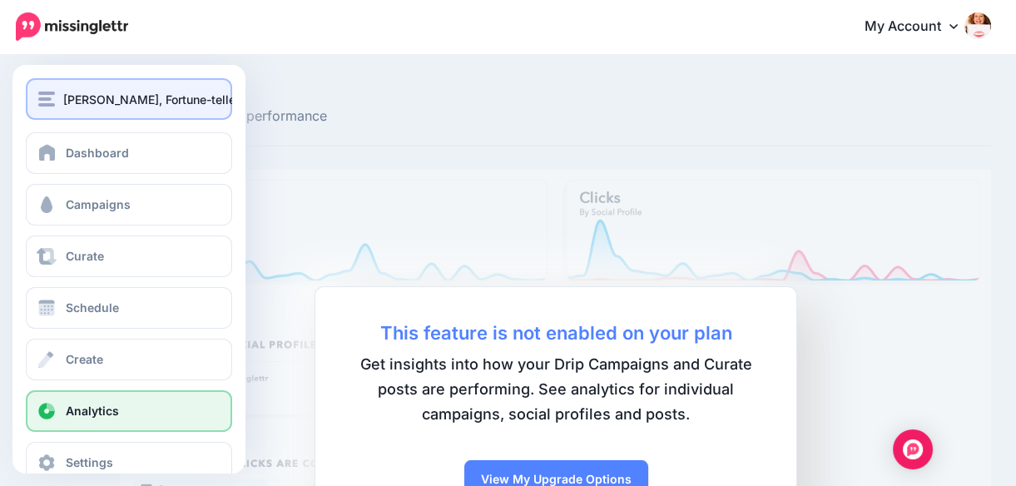
click at [47, 96] on img "button" at bounding box center [46, 99] width 17 height 15
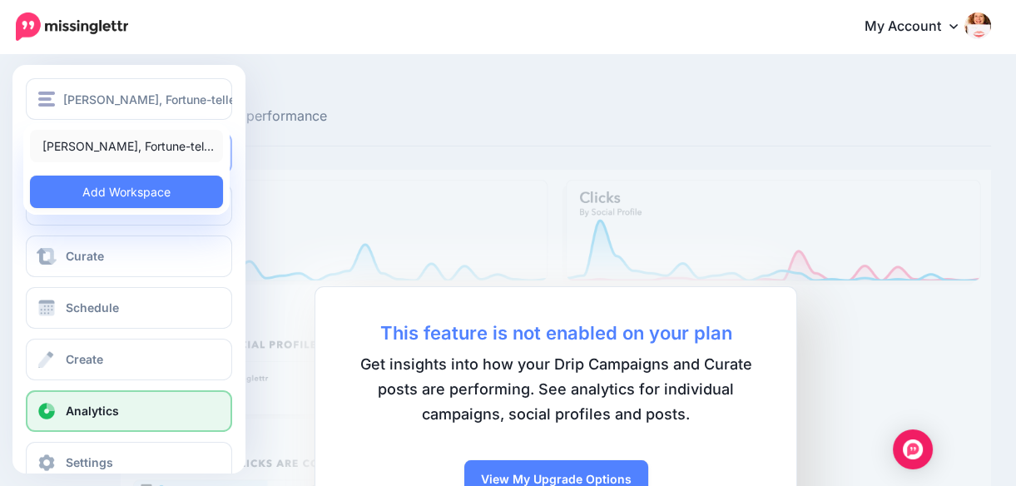
drag, startPoint x: 103, startPoint y: 136, endPoint x: 110, endPoint y: 144, distance: 10.0
click at [103, 137] on link "[PERSON_NAME], Fortune-tel…" at bounding box center [126, 146] width 193 height 32
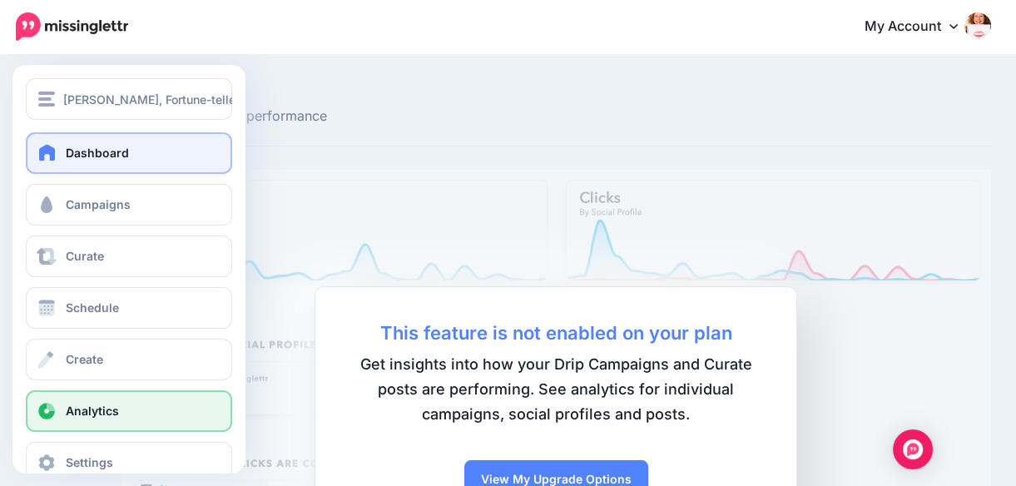
click at [116, 153] on span "Dashboard" at bounding box center [97, 153] width 63 height 14
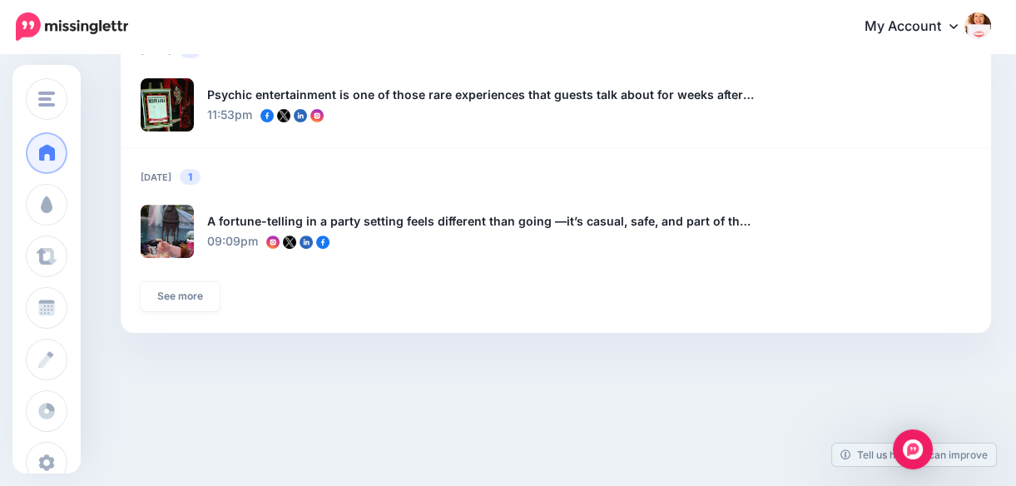
scroll to position [1185, 0]
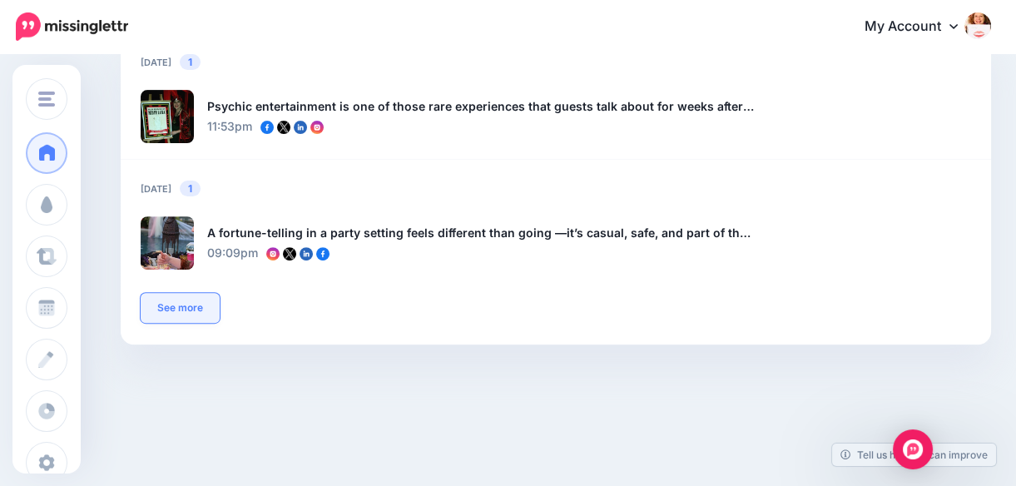
click at [174, 305] on link "See more" at bounding box center [180, 308] width 79 height 30
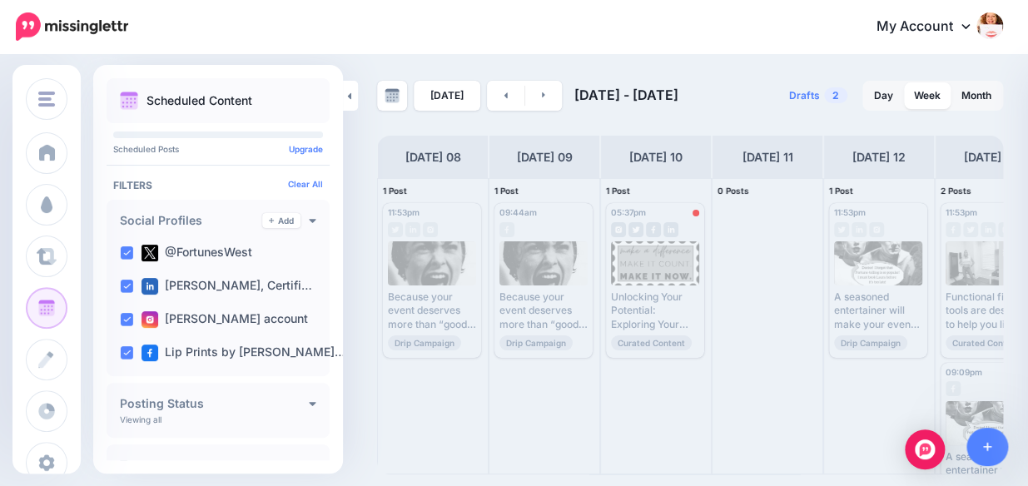
click at [740, 47] on nav "My Account Dashboard My Account Billing Facebook Community Help Center" at bounding box center [513, 26] width 1003 height 53
click at [562, 408] on div "09:44am Tue, September 9, 2025 09:44am Published Because your event deserves mo…" at bounding box center [544, 326] width 110 height 295
click at [670, 255] on div at bounding box center [655, 263] width 89 height 44
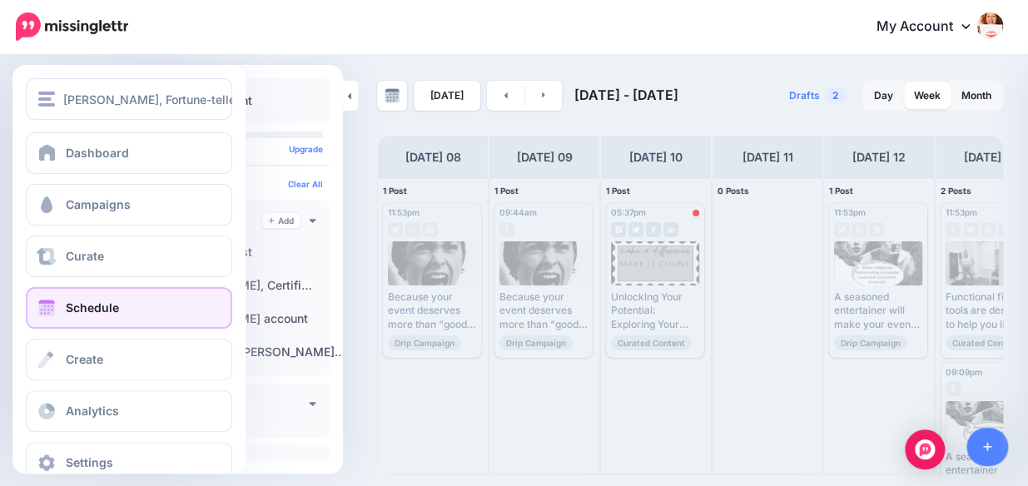
click at [83, 315] on link "Schedule" at bounding box center [129, 308] width 206 height 42
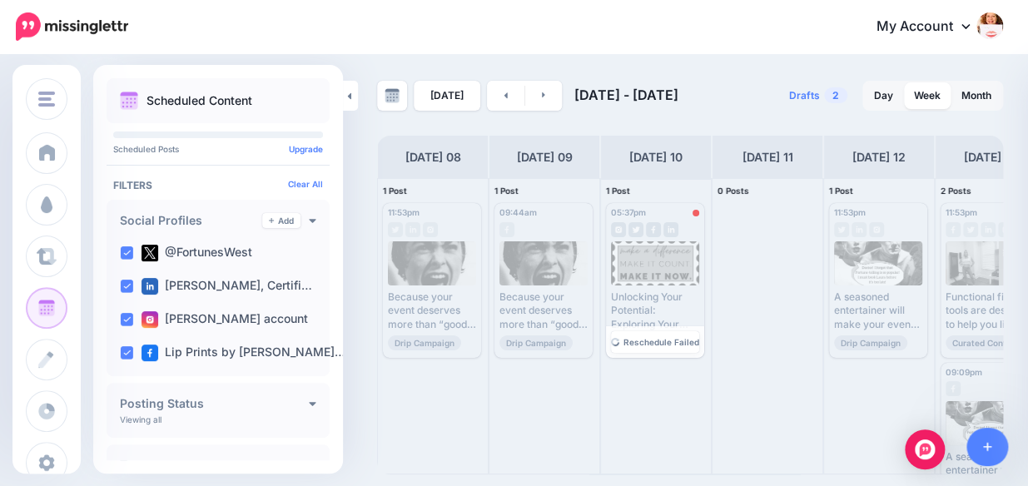
click at [668, 208] on div "05:37pm [DATE] 05:37pm Error" at bounding box center [655, 213] width 88 height 10
click at [542, 94] on icon at bounding box center [543, 95] width 3 height 6
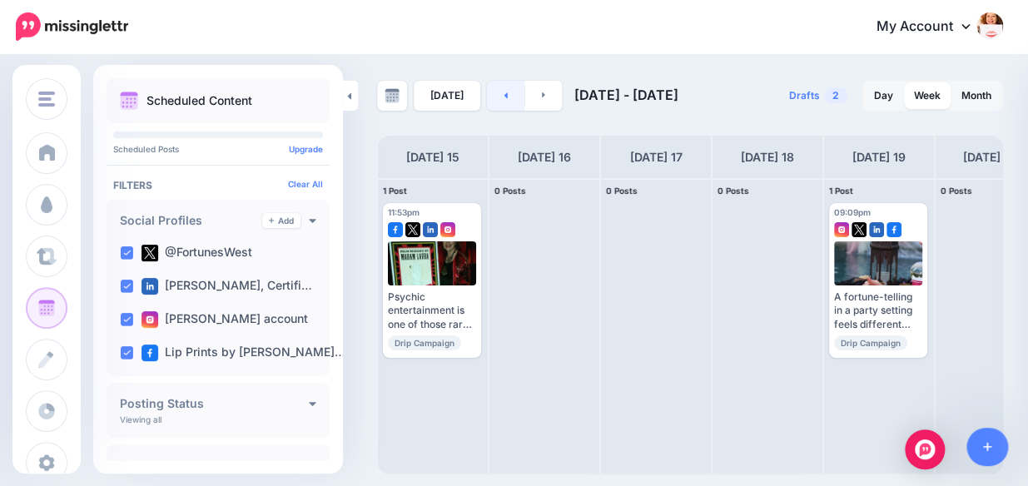
click at [503, 92] on icon at bounding box center [505, 95] width 4 height 10
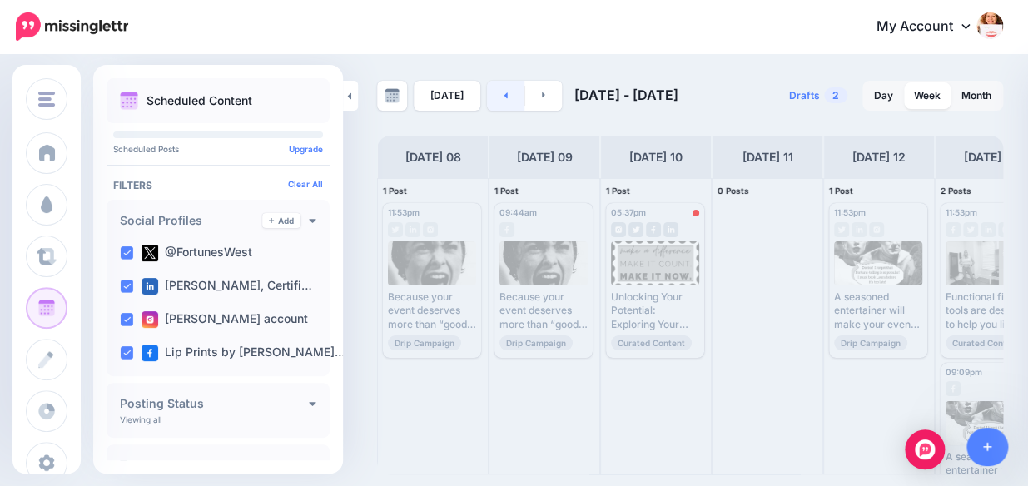
click at [503, 92] on icon at bounding box center [505, 95] width 4 height 10
